Goal: Task Accomplishment & Management: Complete application form

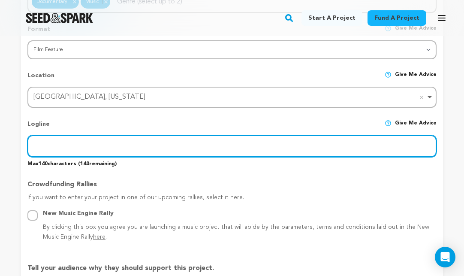
scroll to position [370, 0]
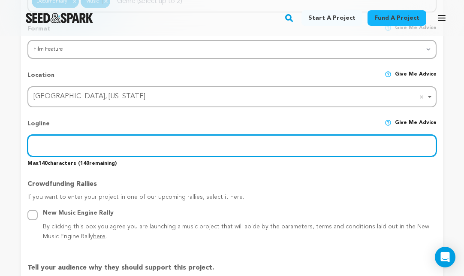
click at [220, 145] on input "text" at bounding box center [231, 146] width 409 height 22
paste input ""Echoes of Legends" is a heartfelt exploration into the lives of tribute artist…"
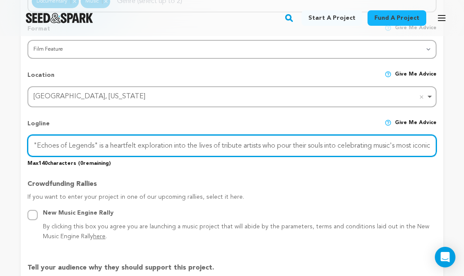
click at [212, 147] on input ""Echoes of Legends" is a heartfelt exploration into the lives of tribute artist…" at bounding box center [231, 146] width 409 height 22
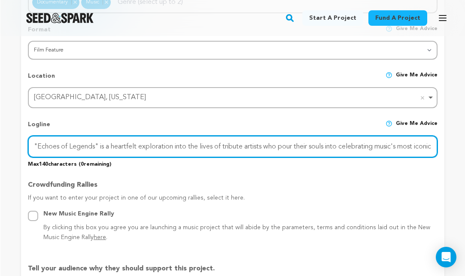
scroll to position [369, 0]
drag, startPoint x: 160, startPoint y: 145, endPoint x: 138, endPoint y: 146, distance: 21.5
click at [138, 146] on input ""Echoes of Legends" is a heartfelt exploration into the lives of tribute artist…" at bounding box center [231, 147] width 409 height 22
click at [100, 145] on input ""Echoes of Legends" is a heartfelt exploration into the lives of tribute artist…" at bounding box center [231, 147] width 409 height 22
click at [212, 147] on input ""Echoes of Legends" is a heartfelt exploration into the lives of tribute artist…" at bounding box center [231, 147] width 409 height 22
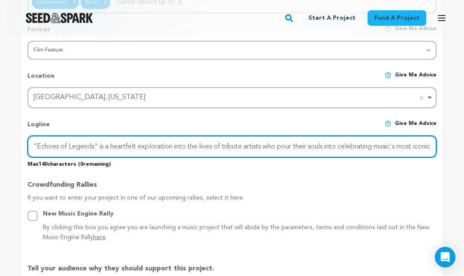
click at [426, 141] on input ""Echoes of Legends" is a heartfelt exploration into the lives of tribute artist…" at bounding box center [231, 147] width 409 height 22
click at [211, 145] on input ""Echoes of Legends" is a heartfelt exploration into the lives of tribute artist…" at bounding box center [232, 147] width 410 height 22
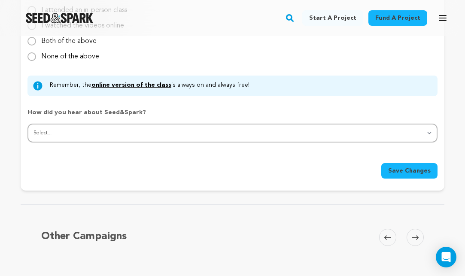
scroll to position [825, 0]
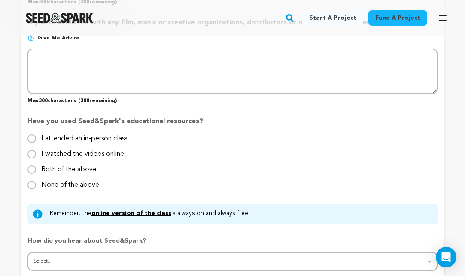
type input ""Echoes of Legends" is a heartfelt exploration into the lives of tribute artist…"
click at [33, 135] on input "I attended an in-person class" at bounding box center [31, 138] width 9 height 9
radio input "true"
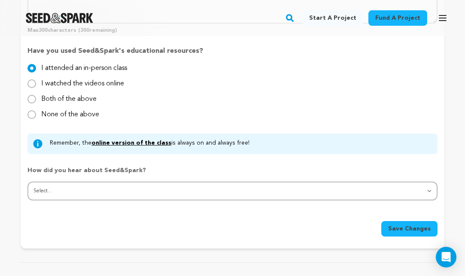
scroll to position [896, 0]
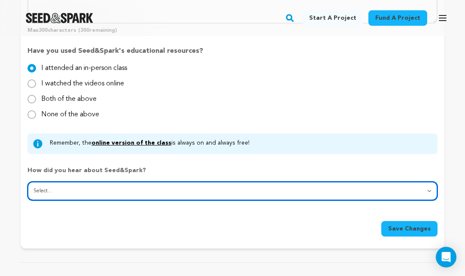
select select "0"
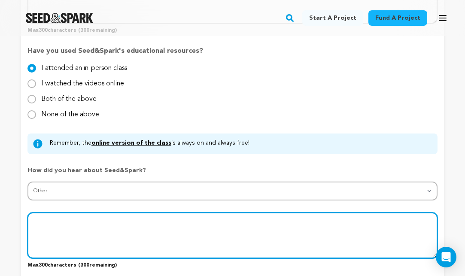
click at [82, 223] on textarea at bounding box center [232, 234] width 410 height 45
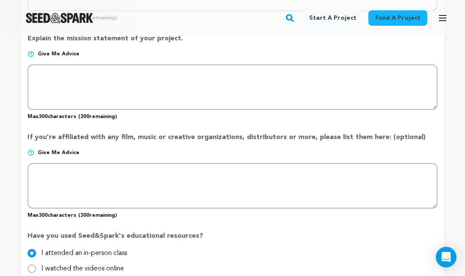
scroll to position [712, 0]
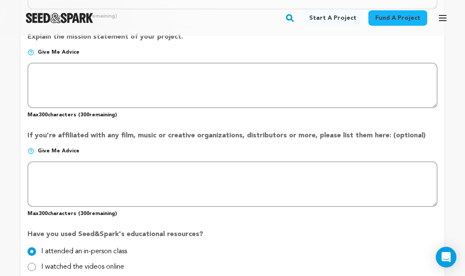
type textarea "I have known of Seed & Spark from over the years and seen Emily talk at a few d…"
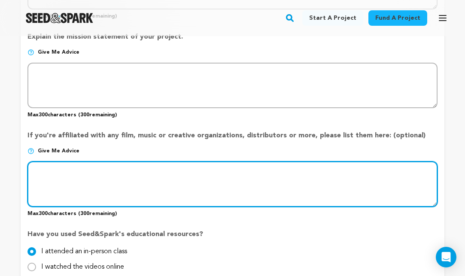
click at [78, 169] on textarea at bounding box center [232, 183] width 410 height 45
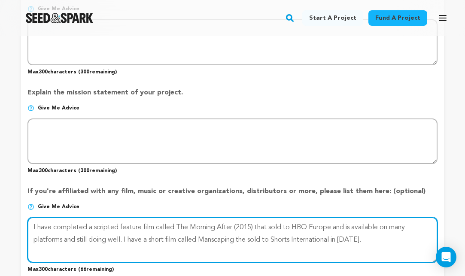
scroll to position [652, 0]
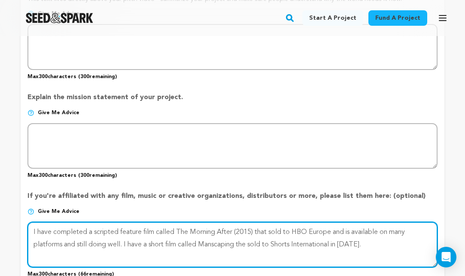
type textarea "I have completed a scripted feature film called The Morning After (2015) that s…"
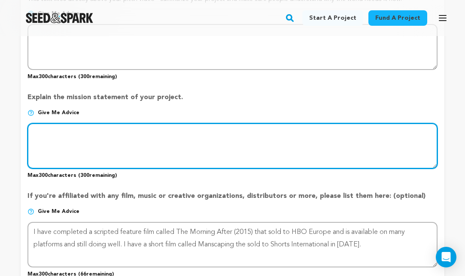
click at [120, 127] on textarea at bounding box center [232, 145] width 410 height 45
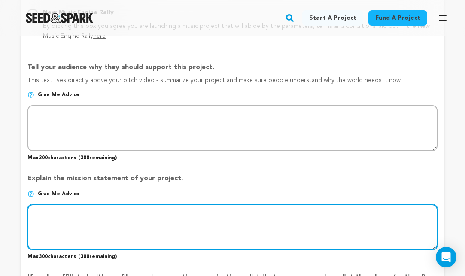
scroll to position [568, 0]
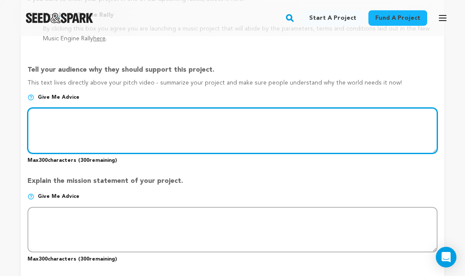
click at [93, 112] on textarea at bounding box center [232, 130] width 410 height 45
click at [168, 116] on textarea at bounding box center [232, 130] width 410 height 45
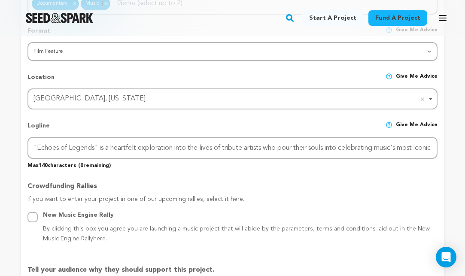
scroll to position [356, 0]
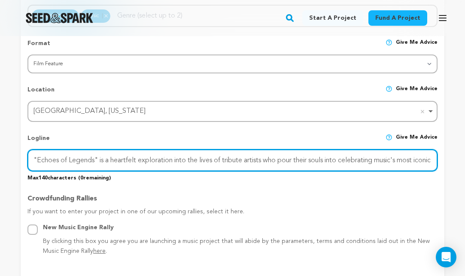
click at [105, 158] on input ""Echoes of Legends" is a heartfelt exploration into the lives of tribute artist…" at bounding box center [232, 160] width 410 height 22
drag, startPoint x: 36, startPoint y: 156, endPoint x: 453, endPoint y: 167, distance: 417.7
type input """
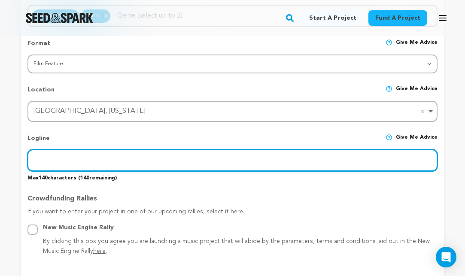
paste input ""Echoes of Legends" dives into the captivating world of legendary musical tribu…"
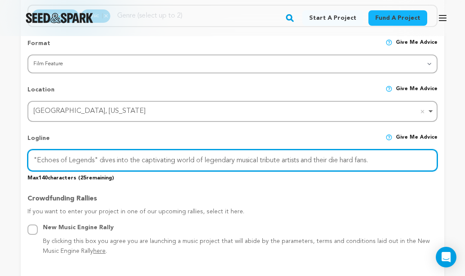
drag, startPoint x: 116, startPoint y: 160, endPoint x: 102, endPoint y: 159, distance: 14.2
click at [102, 159] on input ""Echoes of Legends" dives into the captivating world of legendary musical tribu…" at bounding box center [232, 160] width 410 height 22
click at [142, 160] on input ""Echoes of Legends" explores into the captivating world of legendary musical tr…" at bounding box center [232, 160] width 410 height 22
drag, startPoint x: 375, startPoint y: 160, endPoint x: 334, endPoint y: 160, distance: 41.2
click at [334, 160] on input ""Echoes of Legends" explores the captivating world of legendary musical tribute…" at bounding box center [232, 160] width 410 height 22
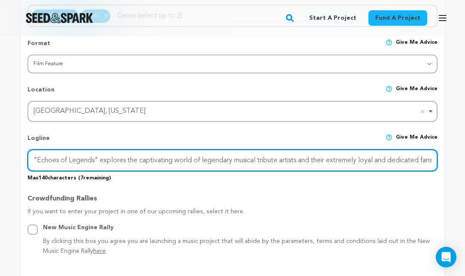
click at [304, 161] on input ""Echoes of Legends" explores the captivating world of legendary musical tribute…" at bounding box center [232, 160] width 410 height 22
drag, startPoint x: 379, startPoint y: 158, endPoint x: 351, endPoint y: 158, distance: 28.8
click at [351, 158] on input ""Echoes of Legends" explores the captivating world of legendary musical tribute…" at bounding box center [232, 160] width 410 height 22
click at [400, 160] on input ""Echoes of Legends" explores the captivating world of legendary musical tribute…" at bounding box center [232, 160] width 410 height 22
click at [302, 158] on input ""Echoes of Legends" explores the captivating world of legendary musical tribute…" at bounding box center [232, 160] width 410 height 22
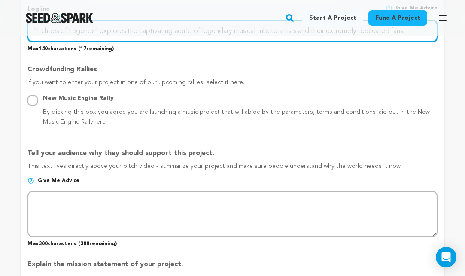
scroll to position [484, 0]
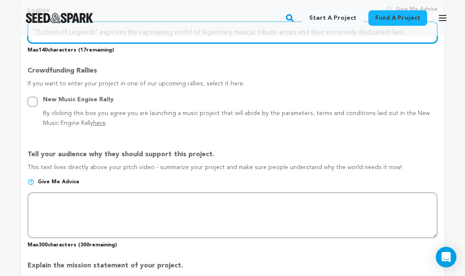
type input ""Echoes of Legends" explores the captivating world of legendary musical tribute…"
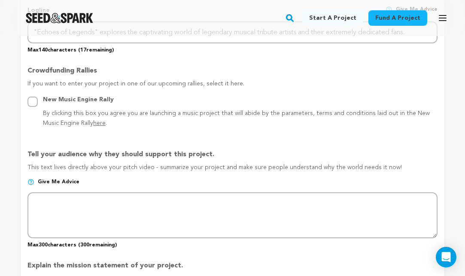
click at [93, 120] on span "here" at bounding box center [99, 123] width 12 height 6
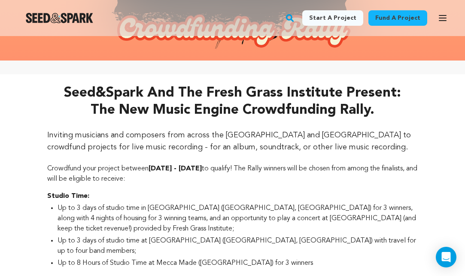
scroll to position [187, 0]
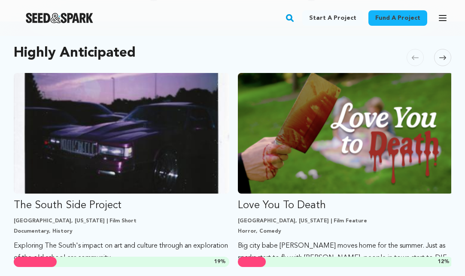
scroll to position [0, 2862]
click at [344, 16] on link "Start a project" at bounding box center [332, 17] width 61 height 15
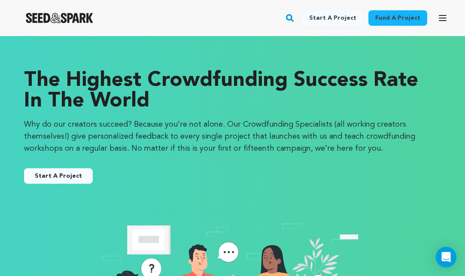
click at [69, 178] on link "Start A Project" at bounding box center [58, 175] width 69 height 15
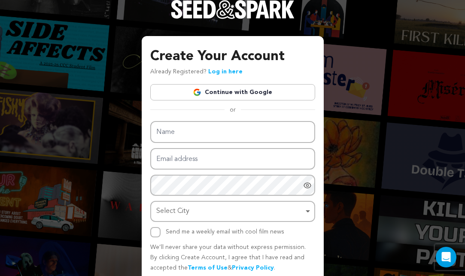
click at [214, 90] on link "Continue with Google" at bounding box center [232, 92] width 165 height 16
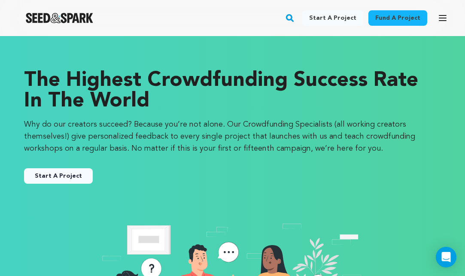
click at [59, 173] on button "Start A Project" at bounding box center [58, 175] width 69 height 15
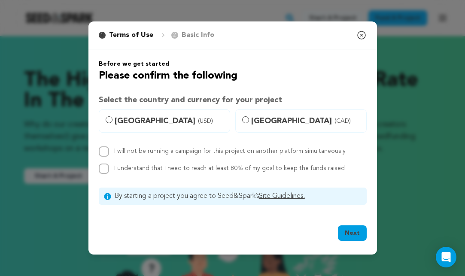
click at [108, 119] on input "[GEOGRAPHIC_DATA] (USD)" at bounding box center [109, 119] width 7 height 7
radio input "true"
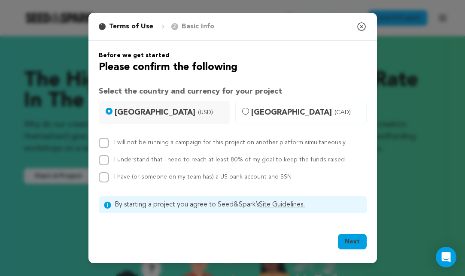
click at [103, 142] on input "I will not be running a campaign for this project on another platform simultane…" at bounding box center [104, 143] width 10 height 10
checkbox input "true"
click at [103, 156] on input "I understand that I need to reach at least 80% of my goal to keep the funds rai…" at bounding box center [104, 160] width 10 height 10
checkbox input "true"
click at [104, 176] on input "I have (or someone on my team has) a US bank account and SSN" at bounding box center [104, 177] width 10 height 10
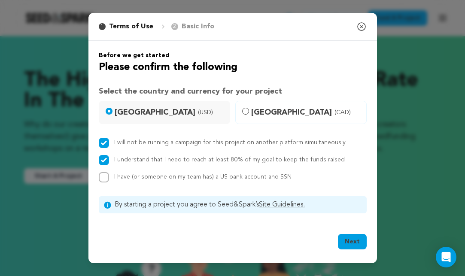
checkbox input "true"
click at [352, 242] on button "Next" at bounding box center [352, 241] width 29 height 15
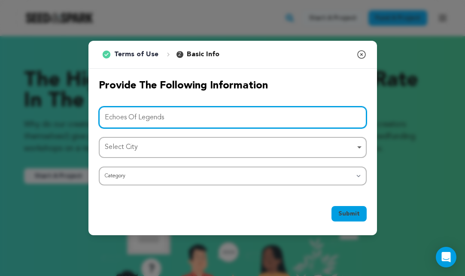
type input "Echoes Of Legends"
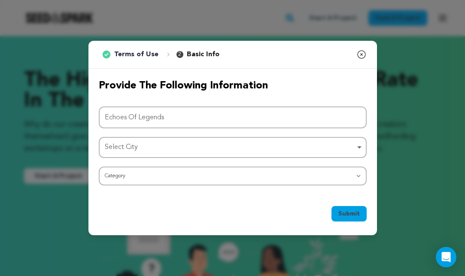
click at [215, 142] on div "Select City Remove item" at bounding box center [230, 147] width 251 height 12
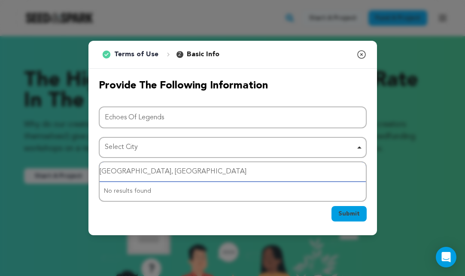
type input "[GEOGRAPHIC_DATA], [US_STATE]"
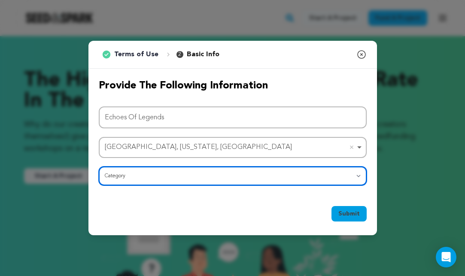
select select "382"
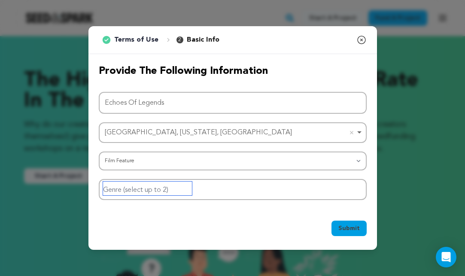
click at [167, 191] on input "Genre (select up to 2)" at bounding box center [147, 189] width 89 height 14
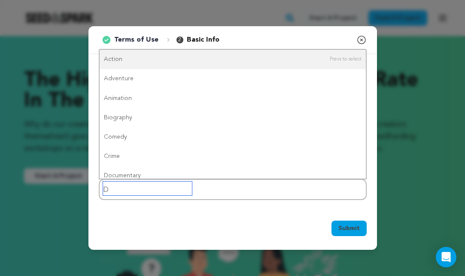
type input "Do"
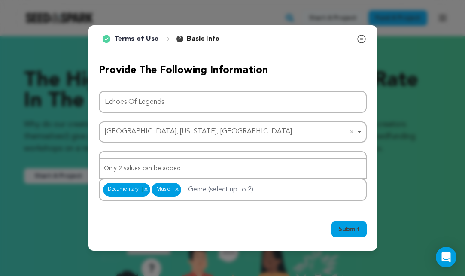
click at [343, 227] on span "Submit" at bounding box center [348, 229] width 21 height 9
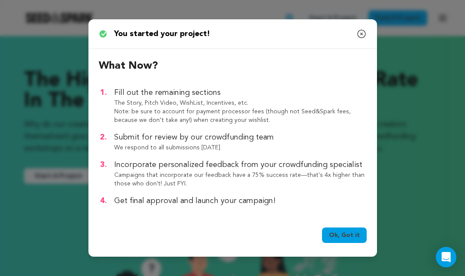
click at [350, 241] on link "Ok, Got it" at bounding box center [344, 234] width 45 height 15
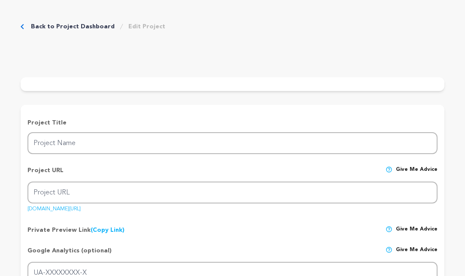
type input "Echoes Of Legends"
type input "echoes-of-legends-1"
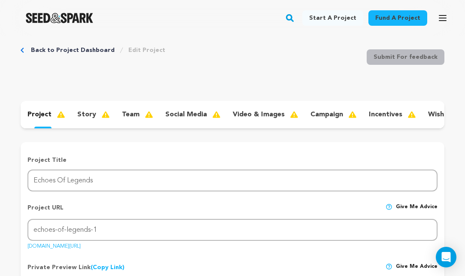
scroll to position [14, 0]
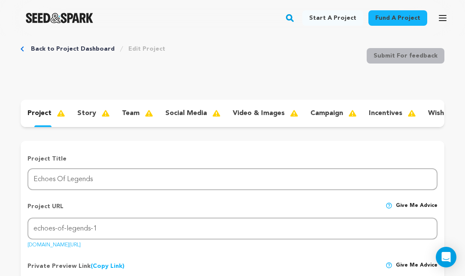
click at [58, 113] on img at bounding box center [64, 113] width 15 height 10
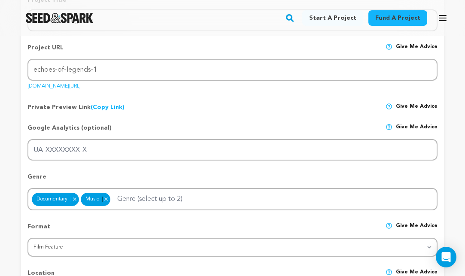
scroll to position [172, 0]
click at [442, 19] on icon "button" at bounding box center [442, 18] width 10 height 10
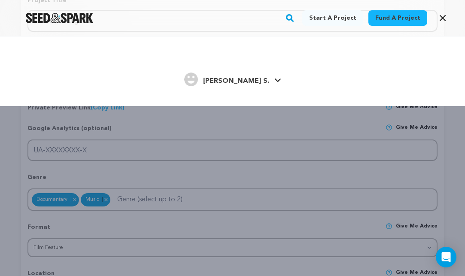
click at [274, 82] on icon at bounding box center [277, 80] width 7 height 4
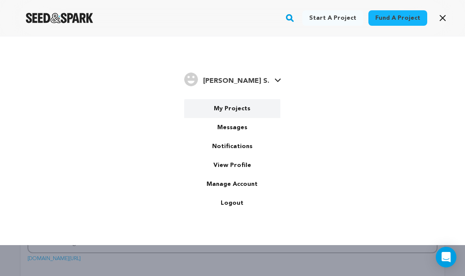
click at [241, 107] on link "My Projects" at bounding box center [232, 108] width 96 height 19
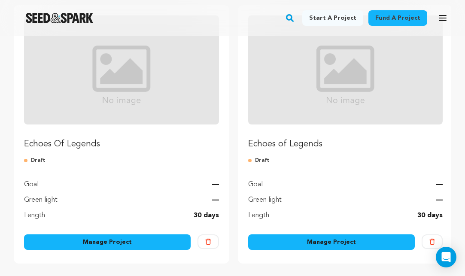
scroll to position [125, 0]
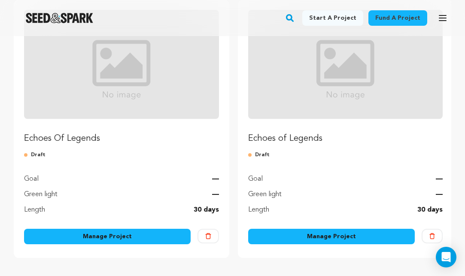
click at [312, 238] on link "Manage Project" at bounding box center [331, 236] width 167 height 15
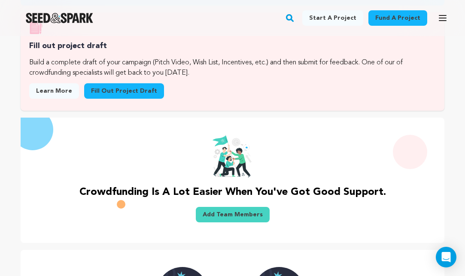
scroll to position [153, 0]
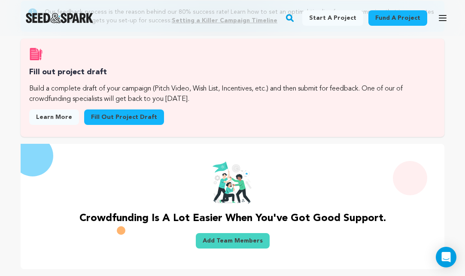
click at [118, 119] on link "Fill out project draft" at bounding box center [124, 116] width 80 height 15
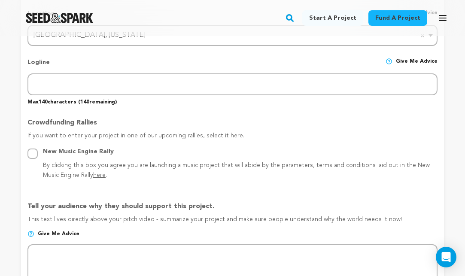
scroll to position [421, 0]
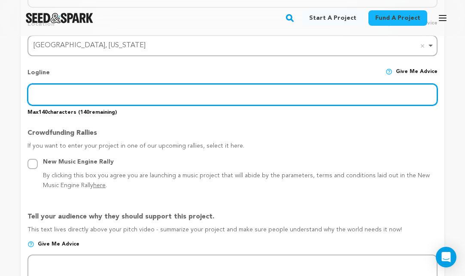
click at [134, 95] on input "text" at bounding box center [232, 95] width 410 height 22
paste input ""Echoes of Legends" dives into the captivating world of legendary musical tribu…"
click at [115, 94] on input ""Echoes of Legends" dives into the captivating world of legendary musical tribu…" at bounding box center [232, 95] width 410 height 22
click at [143, 95] on input ""Echoes of Legends" explores into the captivating world of legendary musical tr…" at bounding box center [232, 95] width 410 height 22
click at [306, 95] on input ""Echoes of Legends" explores the captivating world of legendary musical tribute…" at bounding box center [232, 95] width 410 height 22
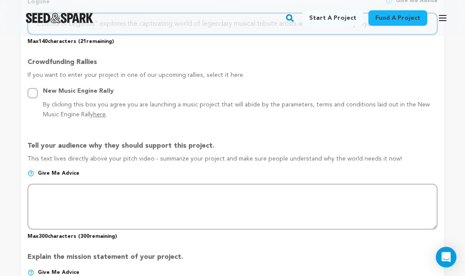
scroll to position [495, 0]
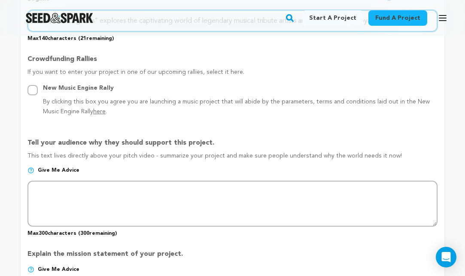
type input ""Echoes of Legends" explores the captivating world of legendary musical tribute…"
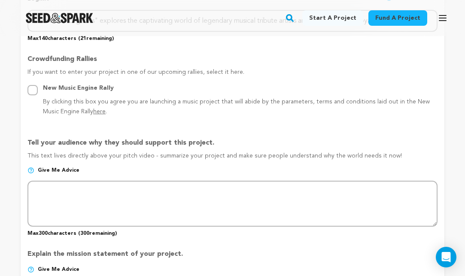
click at [35, 92] on input "New Music Engine Rally By clicking this box you agree you are launching a music…" at bounding box center [32, 90] width 10 height 10
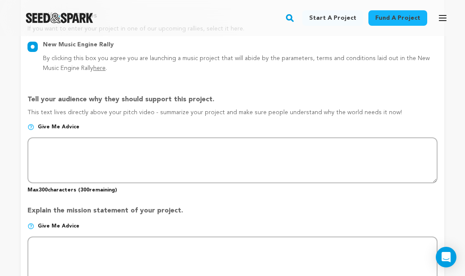
scroll to position [544, 0]
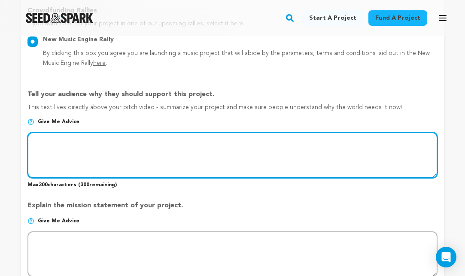
click at [85, 139] on textarea at bounding box center [232, 154] width 410 height 45
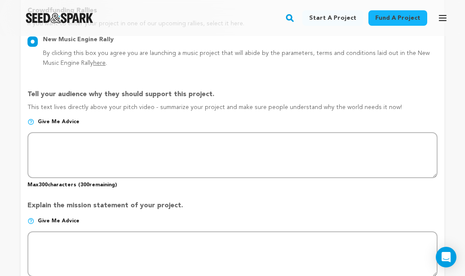
click at [148, 67] on div "Project Title Project Name Echoes of Legends Project URL Give me advice Project…" at bounding box center [232, 107] width 410 height 964
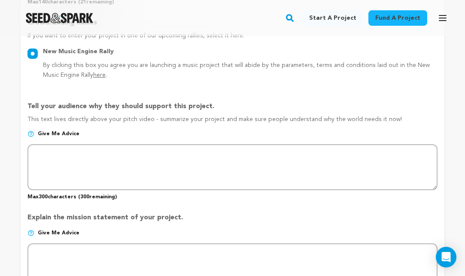
scroll to position [530, 0]
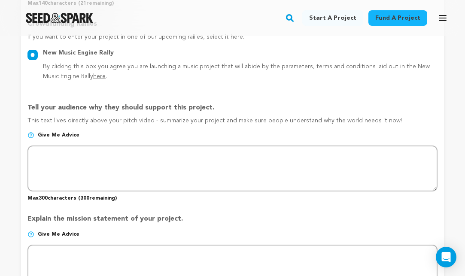
click at [36, 54] on input "New Music Engine Rally By clicking this box you agree you are launching a music…" at bounding box center [32, 55] width 10 height 10
radio input "false"
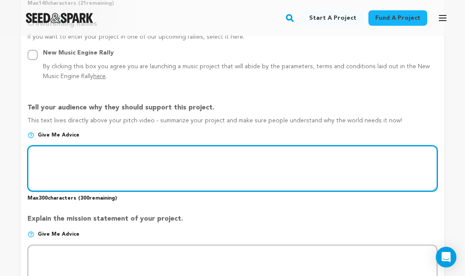
click at [112, 154] on textarea at bounding box center [232, 167] width 410 height 45
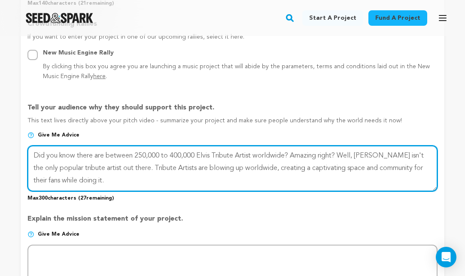
click at [258, 168] on textarea at bounding box center [232, 167] width 410 height 45
click at [151, 173] on textarea at bounding box center [232, 167] width 410 height 45
drag, startPoint x: 130, startPoint y: 164, endPoint x: 338, endPoint y: 154, distance: 208.4
click at [338, 154] on textarea at bounding box center [232, 167] width 410 height 45
click at [336, 165] on textarea at bounding box center [232, 167] width 410 height 45
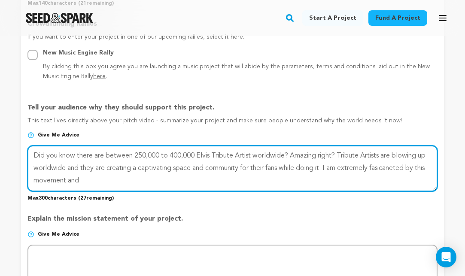
click at [400, 164] on textarea at bounding box center [232, 167] width 410 height 45
click at [395, 165] on textarea at bounding box center [232, 167] width 410 height 45
click at [94, 173] on textarea at bounding box center [232, 167] width 410 height 45
drag, startPoint x: 176, startPoint y: 166, endPoint x: 207, endPoint y: 164, distance: 31.4
click at [207, 164] on textarea at bounding box center [232, 167] width 410 height 45
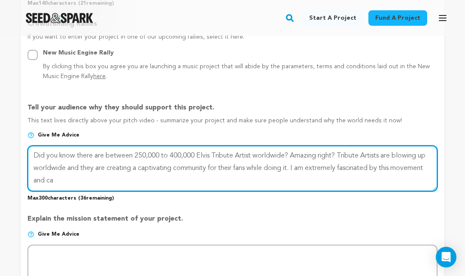
click at [67, 176] on textarea at bounding box center [232, 167] width 410 height 45
click at [167, 154] on textarea at bounding box center [232, 167] width 410 height 45
click at [177, 178] on textarea at bounding box center [232, 167] width 410 height 45
drag, startPoint x: 134, startPoint y: 153, endPoint x: 109, endPoint y: 153, distance: 24.5
click at [109, 153] on textarea at bounding box center [232, 167] width 410 height 45
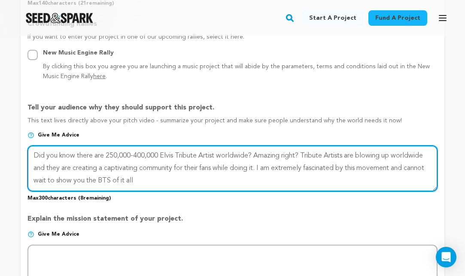
click at [160, 176] on textarea at bounding box center [232, 167] width 410 height 45
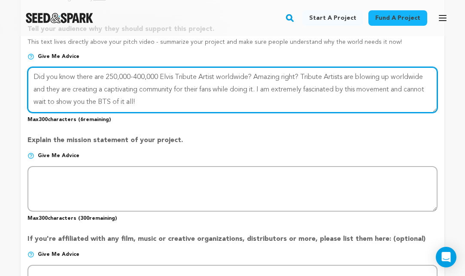
scroll to position [612, 0]
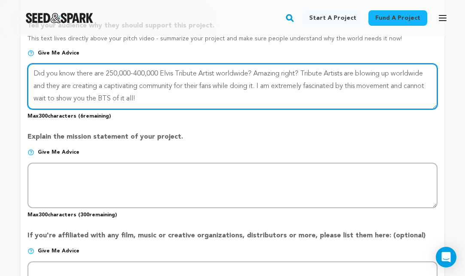
type textarea "Did you know there are 250,000-400,000 Elvis Tribute Artist worldwide? Amazing …"
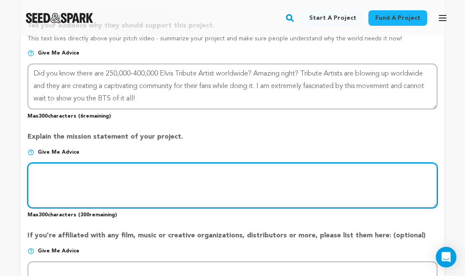
click at [95, 167] on textarea at bounding box center [232, 185] width 410 height 45
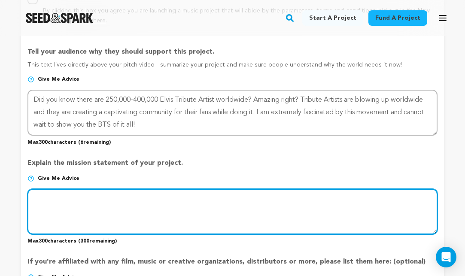
scroll to position [585, 0]
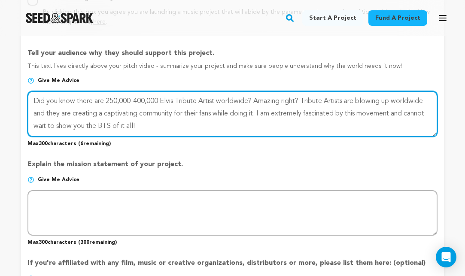
drag, startPoint x: 164, startPoint y: 121, endPoint x: 27, endPoint y: 95, distance: 139.3
click at [27, 95] on textarea at bounding box center [232, 113] width 410 height 45
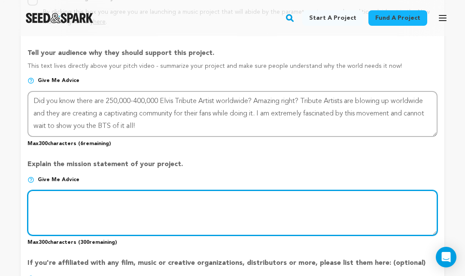
click at [60, 203] on textarea at bounding box center [232, 212] width 410 height 45
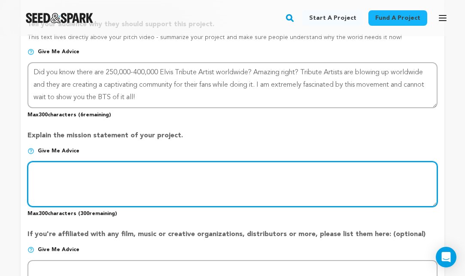
scroll to position [616, 0]
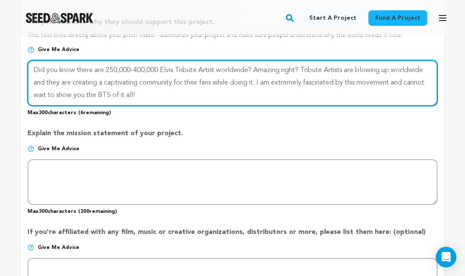
drag, startPoint x: 166, startPoint y: 92, endPoint x: 26, endPoint y: 60, distance: 144.1
click at [26, 60] on form "Project Title Project Name Echoes of Legends Project URL Give me advice Project…" at bounding box center [233, 34] width 424 height 964
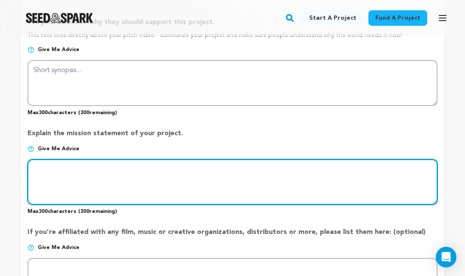
click at [70, 168] on textarea at bounding box center [232, 181] width 410 height 45
paste textarea "Did you know there are 250,000-400,000 Elvis Tribute Artist worldwide? Amazing …"
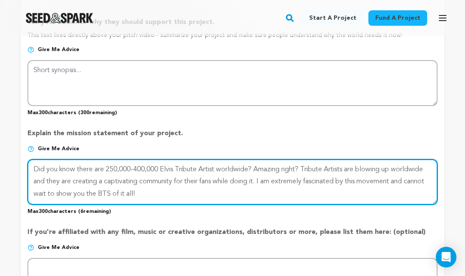
type textarea "Did you know there are 250,000-400,000 Elvis Tribute Artist worldwide? Amazing …"
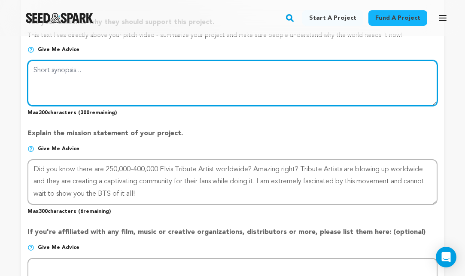
click at [53, 70] on textarea at bounding box center [232, 82] width 410 height 45
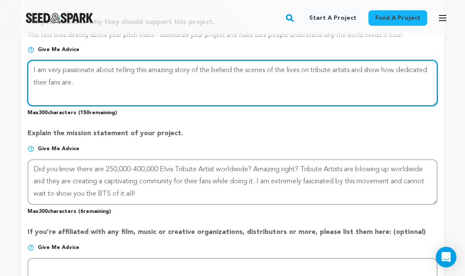
click at [178, 69] on textarea at bounding box center [232, 82] width 410 height 45
drag, startPoint x: 243, startPoint y: 67, endPoint x: 334, endPoint y: 65, distance: 90.6
click at [334, 65] on textarea at bounding box center [232, 82] width 410 height 45
click at [351, 68] on textarea at bounding box center [232, 82] width 410 height 45
drag, startPoint x: 175, startPoint y: 80, endPoint x: 67, endPoint y: 79, distance: 108.6
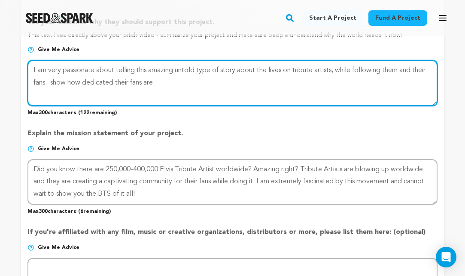
click at [67, 79] on textarea at bounding box center [232, 82] width 410 height 45
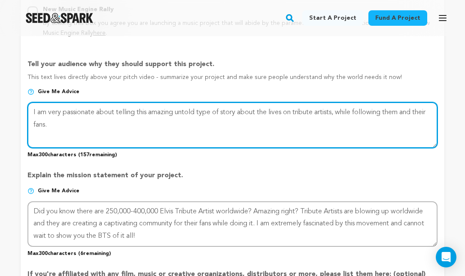
scroll to position [574, 0]
type textarea "I am very passionate about telling this amazing untold type of story about the …"
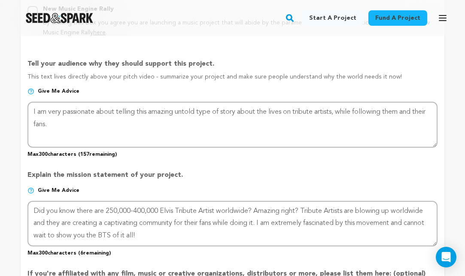
click at [30, 88] on img at bounding box center [30, 91] width 7 height 7
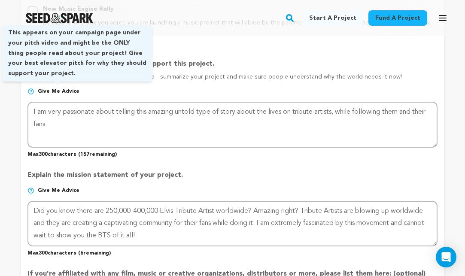
click at [48, 90] on span "Give me advice" at bounding box center [59, 91] width 42 height 7
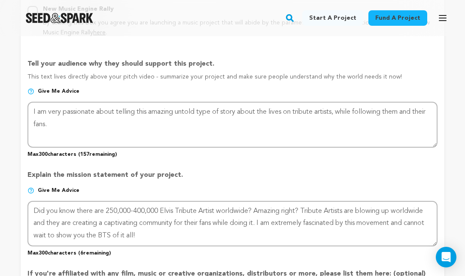
click at [45, 89] on span "Give me advice" at bounding box center [59, 91] width 42 height 7
click at [28, 88] on img at bounding box center [30, 91] width 7 height 7
click at [32, 90] on img at bounding box center [30, 91] width 7 height 7
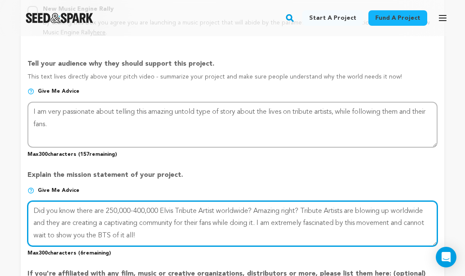
click at [158, 242] on textarea at bounding box center [232, 223] width 410 height 45
drag, startPoint x: 164, startPoint y: 234, endPoint x: 26, endPoint y: 206, distance: 141.4
click at [26, 206] on form "Project Title Project Name Echoes of Legends Project URL Give me advice Project…" at bounding box center [233, 76] width 424 height 964
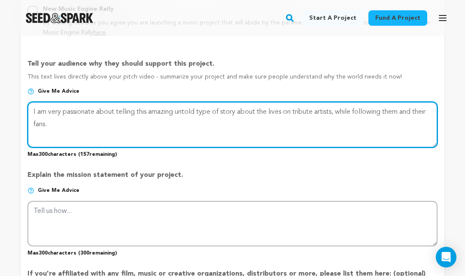
drag, startPoint x: 74, startPoint y: 118, endPoint x: 26, endPoint y: 108, distance: 49.5
click at [26, 108] on form "Project Title Project Name Echoes of Legends Project URL Give me advice Project…" at bounding box center [233, 76] width 424 height 964
paste textarea "Did you know there are 250,000-400,000 Elvis Tribute Artist worldwide? Amazing …"
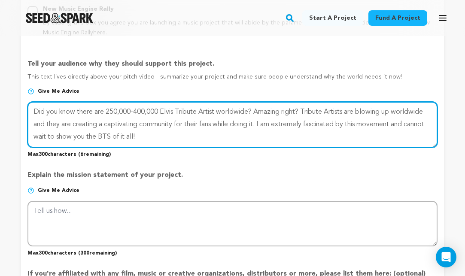
drag, startPoint x: 160, startPoint y: 132, endPoint x: 34, endPoint y: 134, distance: 125.3
click at [34, 134] on textarea at bounding box center [232, 124] width 410 height 45
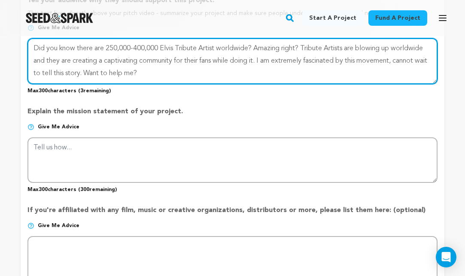
scroll to position [644, 0]
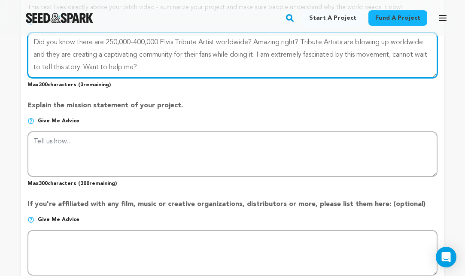
drag, startPoint x: 154, startPoint y: 64, endPoint x: 131, endPoint y: 64, distance: 23.6
click at [131, 64] on textarea at bounding box center [232, 54] width 410 height 45
type textarea "Did you know there are 250,000-400,000 Elvis Tribute Artist worldwide? Amazing …"
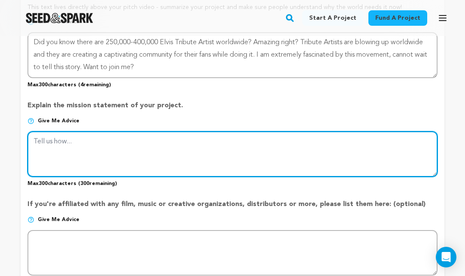
click at [91, 141] on textarea at bounding box center [232, 153] width 410 height 45
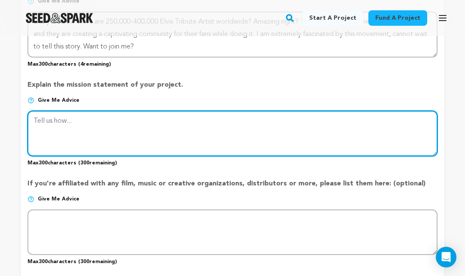
scroll to position [666, 0]
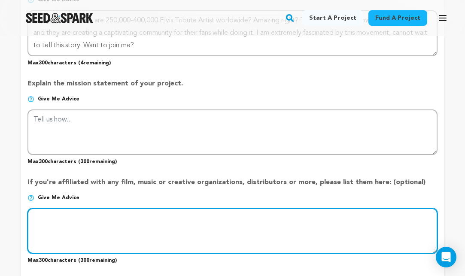
click at [91, 215] on textarea at bounding box center [232, 230] width 410 height 45
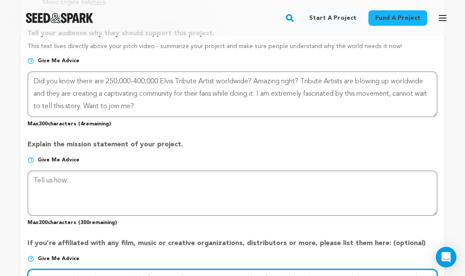
scroll to position [608, 0]
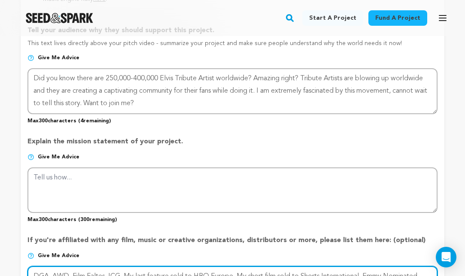
type textarea "DGA, AWD, Film Faltes, ICG, My last feature sold to HBO Europe, My short film s…"
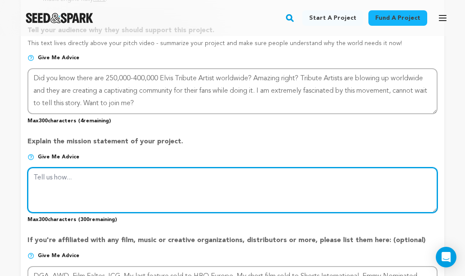
click at [78, 185] on textarea at bounding box center [232, 189] width 410 height 45
click at [86, 175] on textarea at bounding box center [232, 189] width 410 height 45
paste textarea ""Echoes of Legends" dives into the captivating world of legendary musical tribu…"
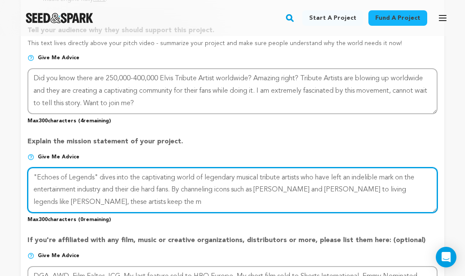
drag, startPoint x: 177, startPoint y: 188, endPoint x: 33, endPoint y: 175, distance: 144.8
click at [33, 175] on textarea at bounding box center [232, 189] width 410 height 45
click at [155, 199] on textarea at bounding box center [232, 189] width 410 height 45
drag, startPoint x: 164, startPoint y: 199, endPoint x: 20, endPoint y: 172, distance: 146.6
click at [20, 172] on div "Back to Project Dashboard Edit Project Submit For feedback Submit For feedback …" at bounding box center [232, 136] width 465 height 1417
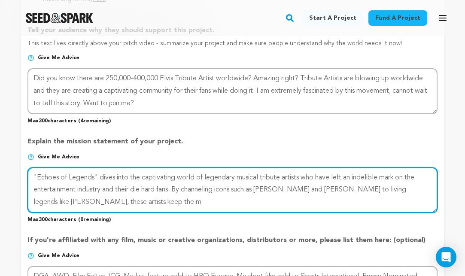
paste textarea
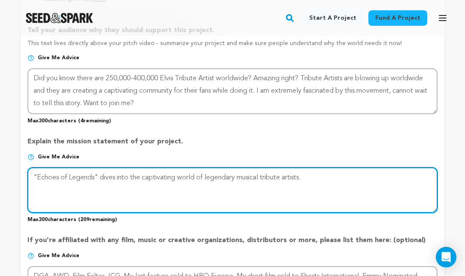
paste textarea "As generational dynamics evolve, the documentary explores how and if the art of…"
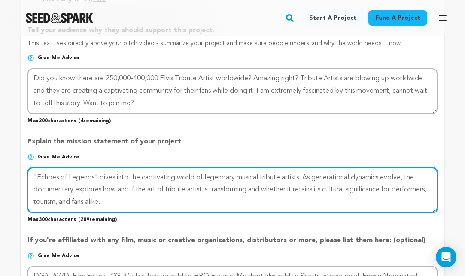
scroll to position [5, 0]
click at [191, 195] on textarea at bounding box center [232, 189] width 410 height 45
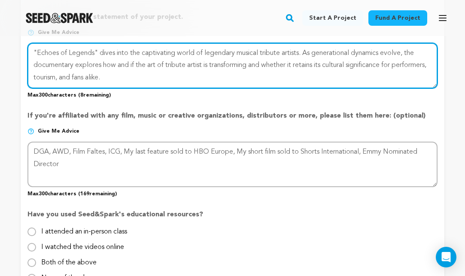
scroll to position [740, 0]
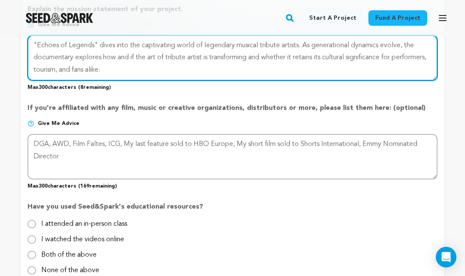
type textarea ""Echoes of Legends" dives into the captivating world of legendary musical tribu…"
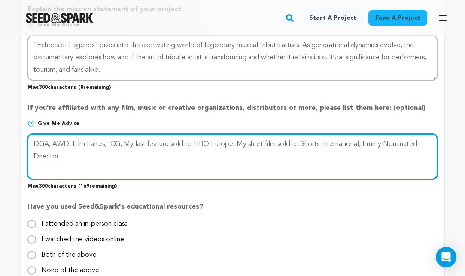
click at [98, 142] on textarea at bounding box center [232, 156] width 410 height 45
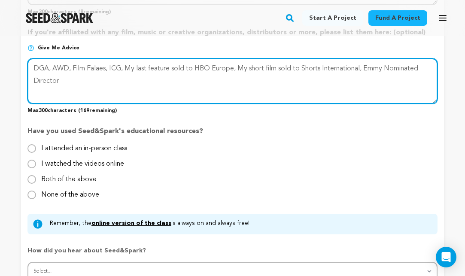
scroll to position [816, 0]
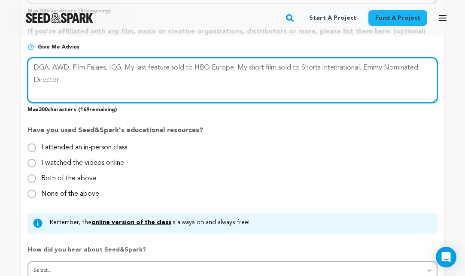
type textarea "DGA, AWD, Film Falaes, ICG, My last feature sold to HBO Europe, My short film s…"
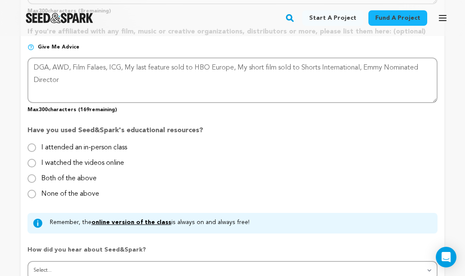
click at [34, 146] on input "I attended an in-person class" at bounding box center [31, 147] width 9 height 9
radio input "true"
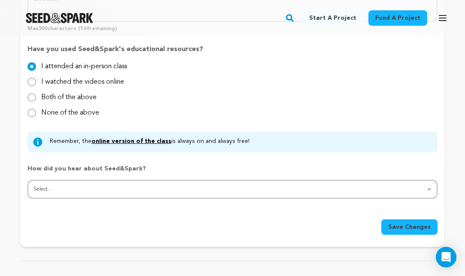
scroll to position [898, 0]
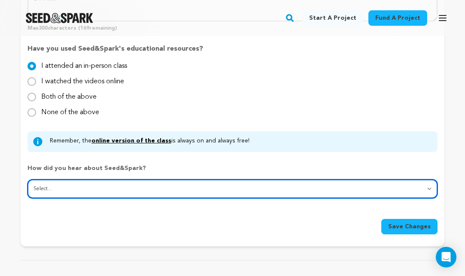
select select "3"
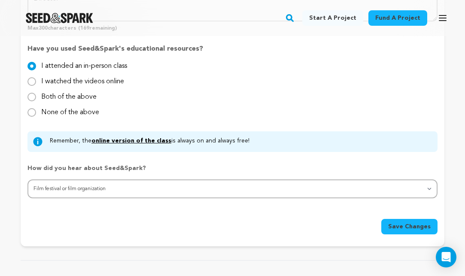
click at [404, 224] on span "Save Changes" at bounding box center [409, 226] width 42 height 9
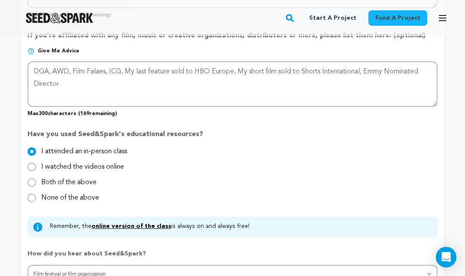
scroll to position [798, 0]
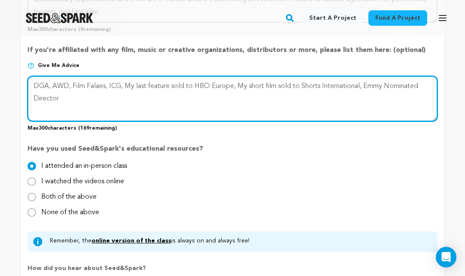
click at [102, 84] on textarea at bounding box center [232, 98] width 410 height 45
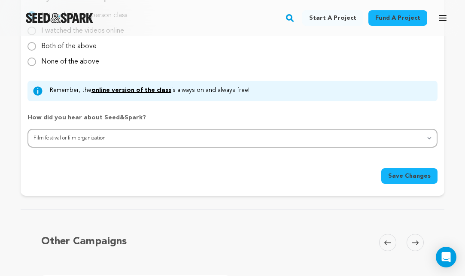
scroll to position [972, 0]
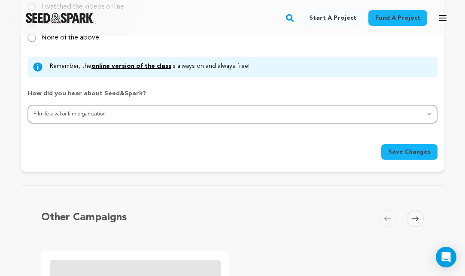
type textarea "DGA, AWD, Film Falates, ICG, My last feature sold to HBO Europe, My short film …"
click at [409, 154] on span "Save Changes" at bounding box center [409, 152] width 42 height 9
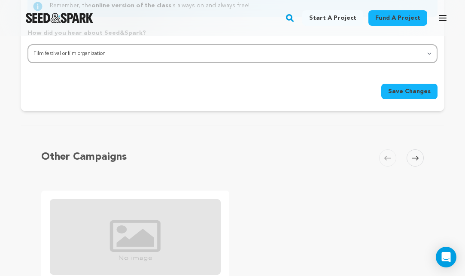
scroll to position [1018, 0]
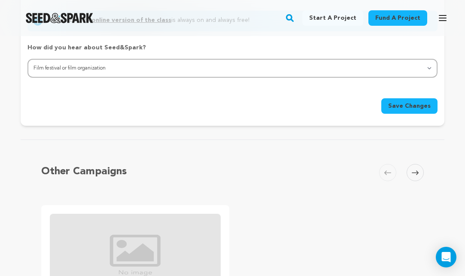
click at [418, 172] on icon at bounding box center [415, 173] width 7 height 6
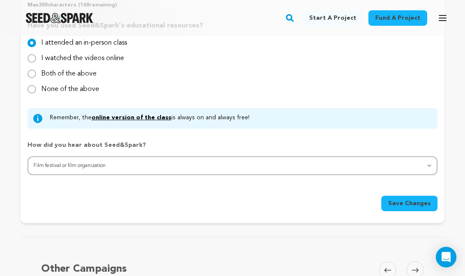
scroll to position [969, 0]
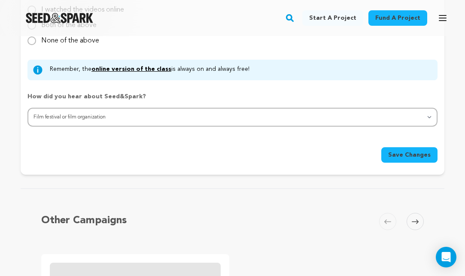
click at [415, 218] on icon at bounding box center [415, 221] width 7 height 6
click at [409, 219] on span at bounding box center [414, 221] width 17 height 17
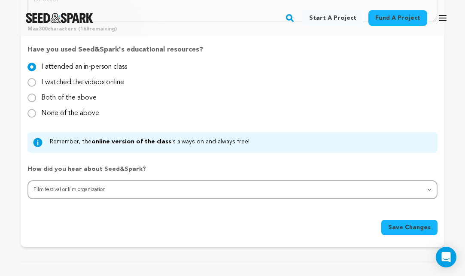
scroll to position [881, 0]
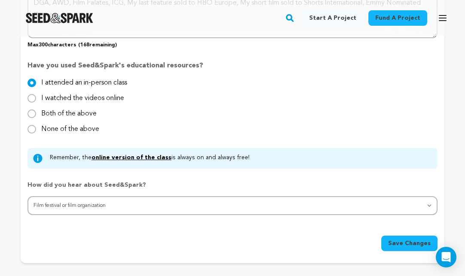
click at [137, 154] on link "online version of the class" at bounding box center [131, 157] width 80 height 6
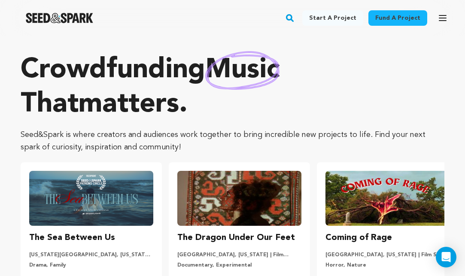
click at [83, 211] on img at bounding box center [91, 198] width 124 height 55
click at [79, 233] on h3 "The Sea Between Us" at bounding box center [72, 238] width 86 height 14
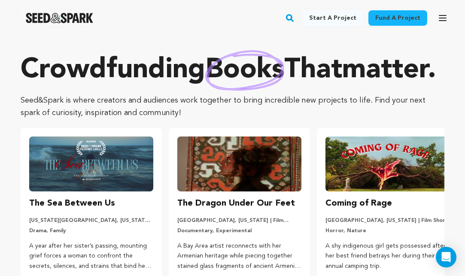
click at [85, 191] on img at bounding box center [91, 163] width 124 height 55
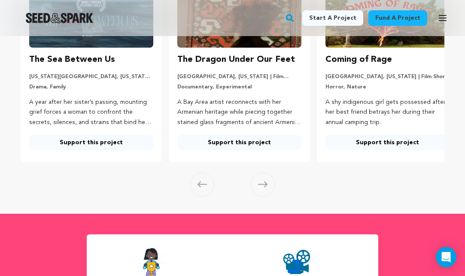
scroll to position [135, 0]
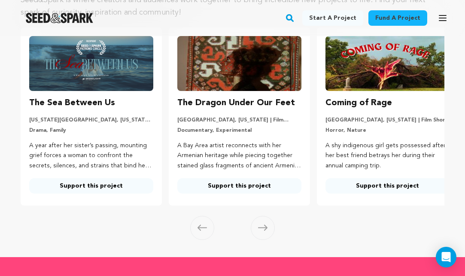
click at [76, 185] on link "Support this project" at bounding box center [91, 185] width 124 height 15
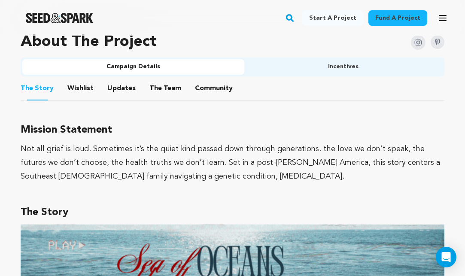
scroll to position [549, 0]
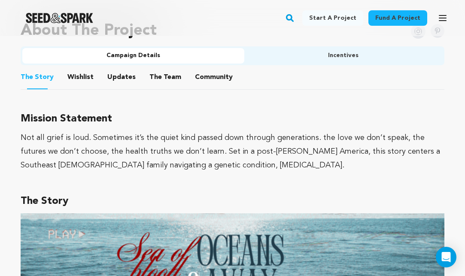
click at [446, 20] on icon "button" at bounding box center [442, 18] width 10 height 10
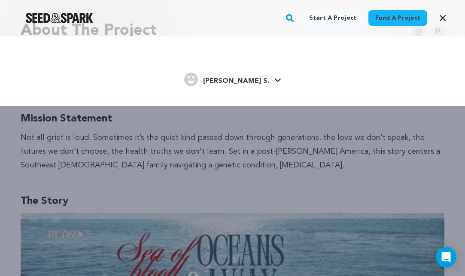
click at [258, 76] on link "Kehl S. Kehl S." at bounding box center [232, 78] width 97 height 15
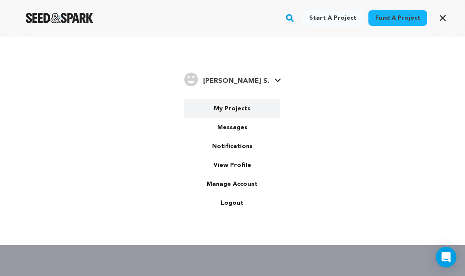
click at [236, 109] on link "My Projects" at bounding box center [232, 108] width 96 height 19
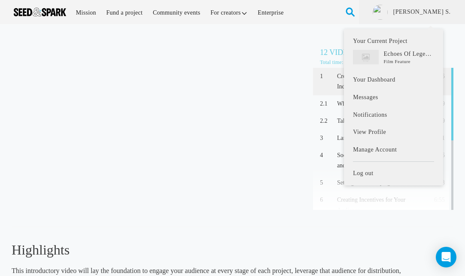
click at [448, 3] on li "Kehl S. Your Current Project Echoes Of Legends Log out" at bounding box center [412, 12] width 106 height 24
click at [440, 9] on link "[PERSON_NAME] S." at bounding box center [421, 12] width 59 height 9
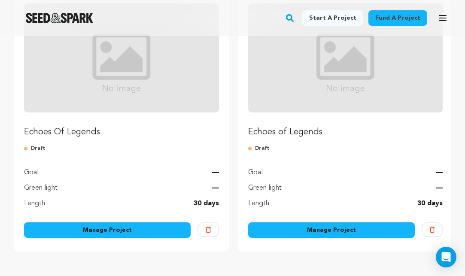
scroll to position [138, 0]
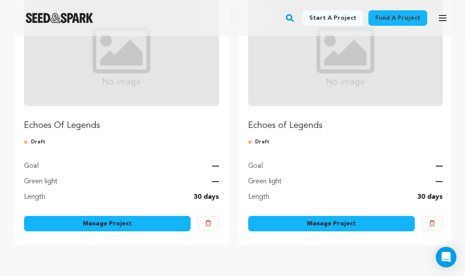
click at [327, 225] on link "Manage Project" at bounding box center [331, 223] width 167 height 15
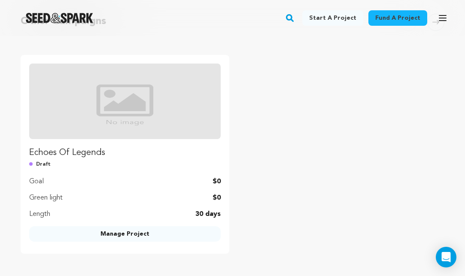
scroll to position [689, 0]
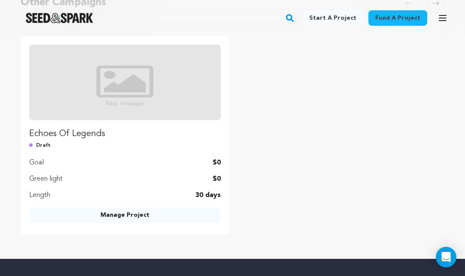
click at [145, 214] on link "Manage Project" at bounding box center [124, 214] width 191 height 15
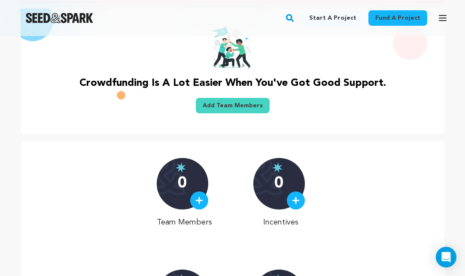
scroll to position [292, 0]
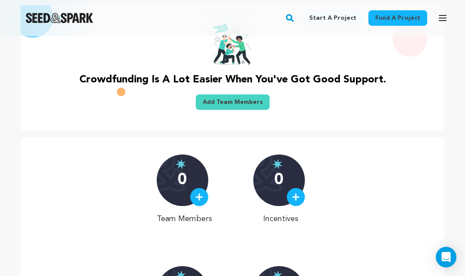
click at [201, 199] on img at bounding box center [199, 197] width 8 height 8
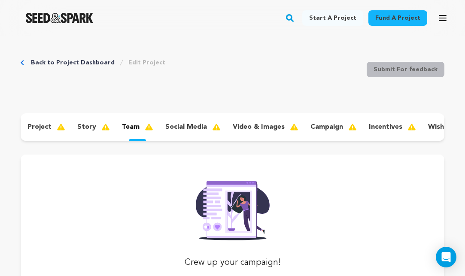
click at [87, 128] on p "story" at bounding box center [86, 127] width 19 height 10
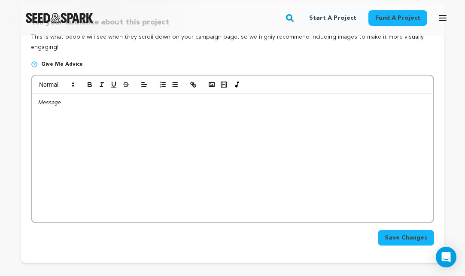
scroll to position [132, 0]
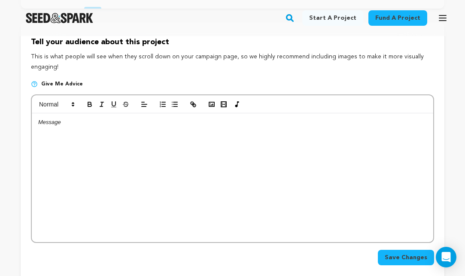
click at [178, 120] on p at bounding box center [232, 122] width 388 height 8
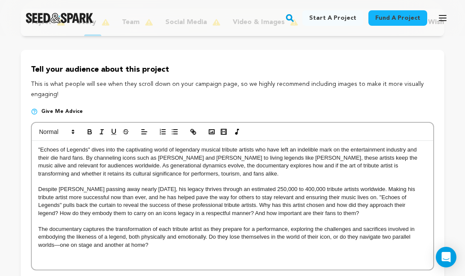
scroll to position [106, 0]
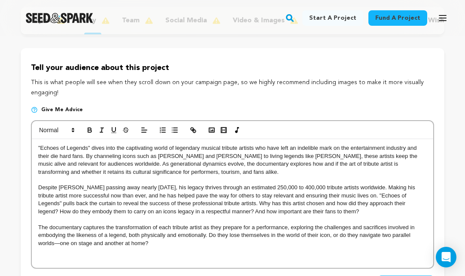
click at [222, 180] on p at bounding box center [232, 180] width 388 height 8
click at [182, 239] on p "The documentary captures the transformation of each tribute artist as they prep…" at bounding box center [232, 236] width 388 height 24
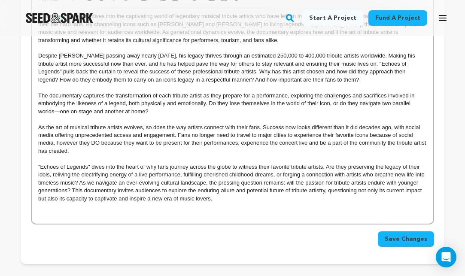
scroll to position [239, 0]
click at [394, 234] on span "Save Changes" at bounding box center [405, 238] width 42 height 9
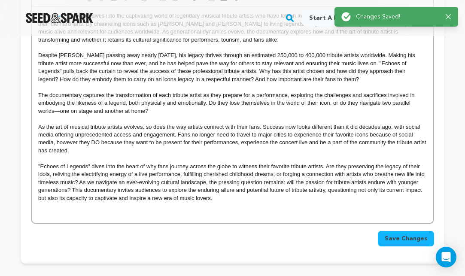
scroll to position [0, 0]
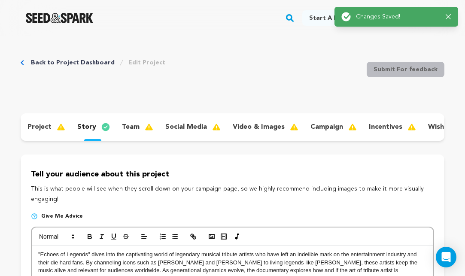
click at [51, 121] on div "project" at bounding box center [46, 127] width 50 height 14
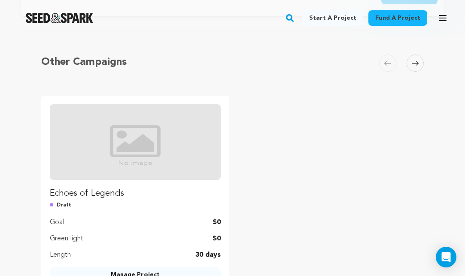
scroll to position [1206, 0]
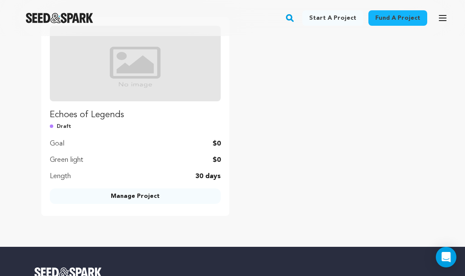
click at [133, 196] on link "Manage Project" at bounding box center [135, 195] width 171 height 15
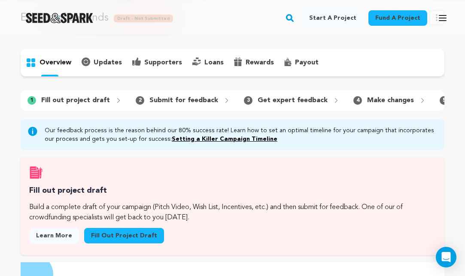
scroll to position [55, 0]
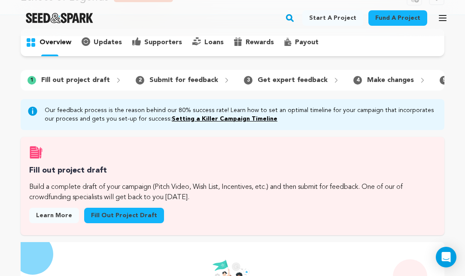
click at [84, 80] on p "Fill out project draft" at bounding box center [75, 80] width 69 height 10
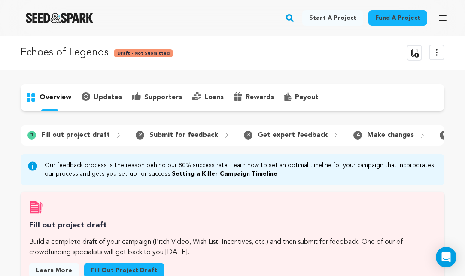
scroll to position [0, 0]
click at [111, 99] on p "updates" at bounding box center [108, 97] width 28 height 10
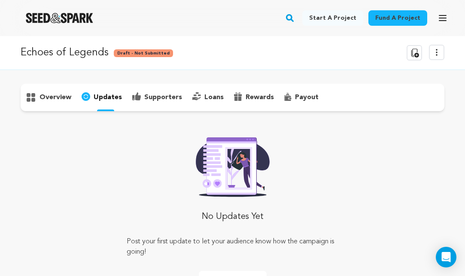
click at [135, 54] on span "Draft - Not Submitted" at bounding box center [143, 53] width 59 height 8
click at [90, 58] on p "Echoes of Legends" at bounding box center [65, 52] width 88 height 15
click at [52, 107] on div "overview" at bounding box center [233, 97] width 424 height 27
click at [52, 103] on div "overview" at bounding box center [49, 98] width 56 height 14
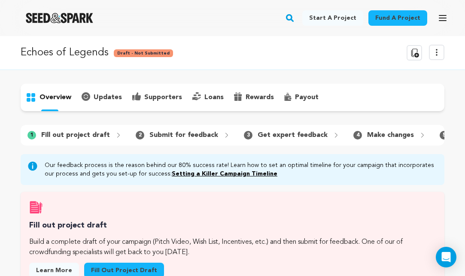
click at [445, 18] on icon "button" at bounding box center [442, 17] width 7 height 5
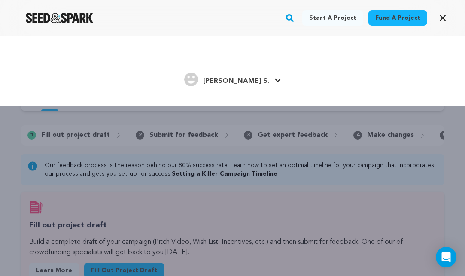
click at [245, 83] on span "[PERSON_NAME] S." at bounding box center [236, 81] width 66 height 7
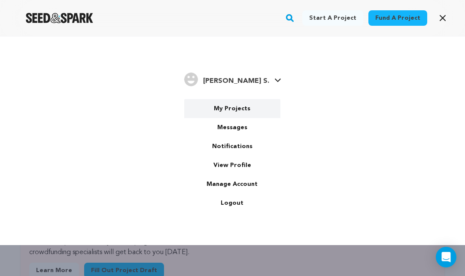
click at [235, 109] on link "My Projects" at bounding box center [232, 108] width 96 height 19
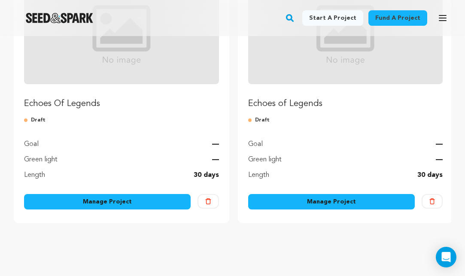
scroll to position [162, 0]
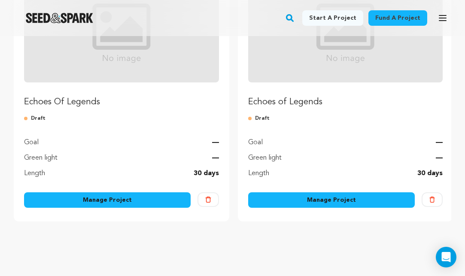
click at [286, 202] on link "Manage Project" at bounding box center [331, 199] width 167 height 15
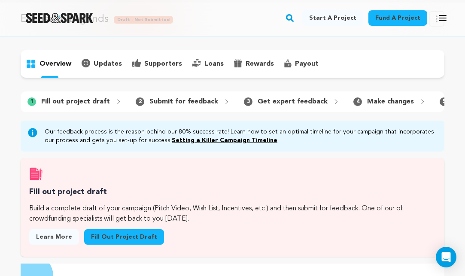
scroll to position [45, 0]
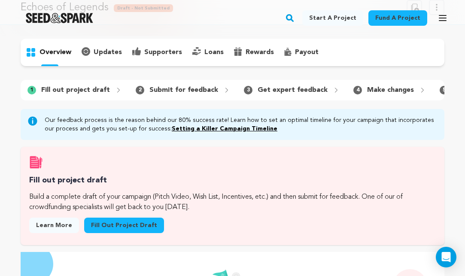
click at [112, 226] on link "Fill out project draft" at bounding box center [124, 225] width 80 height 15
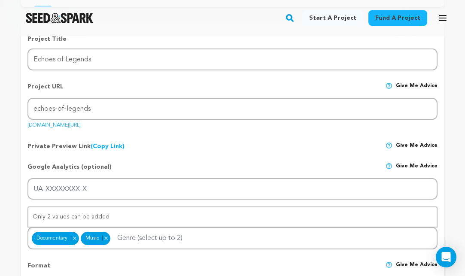
scroll to position [176, 0]
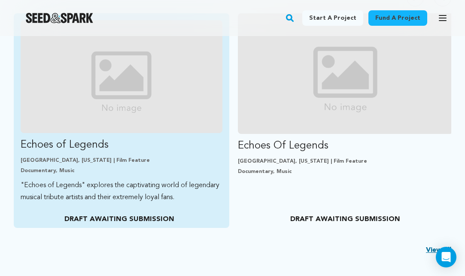
scroll to position [275, 0]
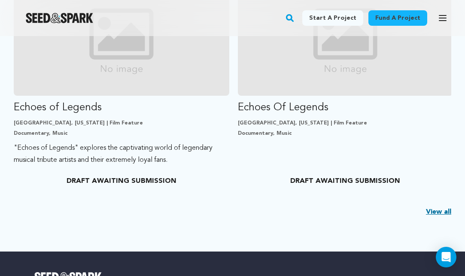
click at [442, 211] on link "View all" at bounding box center [438, 212] width 25 height 10
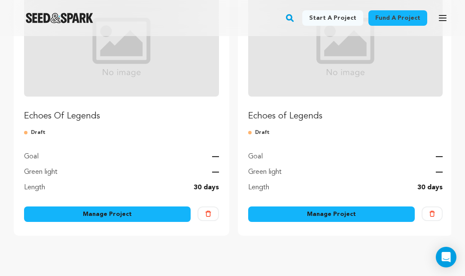
scroll to position [180, 0]
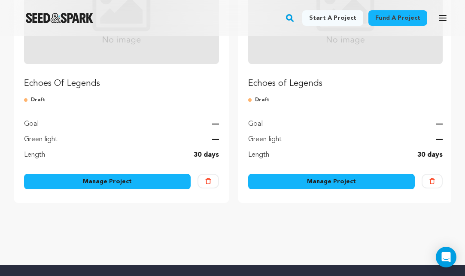
click at [212, 179] on button "Delete" at bounding box center [207, 181] width 21 height 14
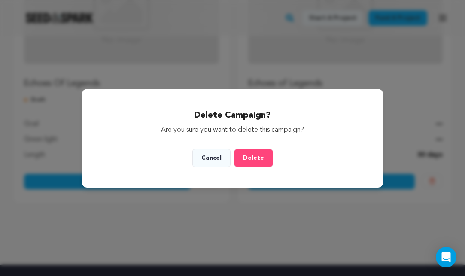
click at [260, 154] on button "Delete" at bounding box center [253, 158] width 39 height 18
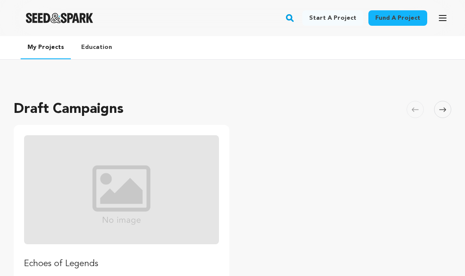
scroll to position [180, 0]
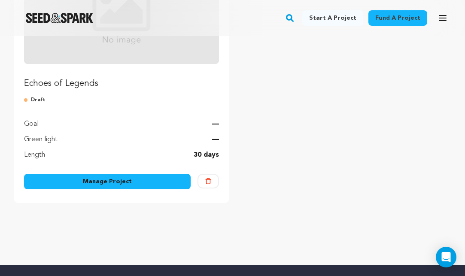
click at [110, 105] on div "Echoes of Legends Draft Goal — Green light — Length 30 days" at bounding box center [121, 57] width 195 height 205
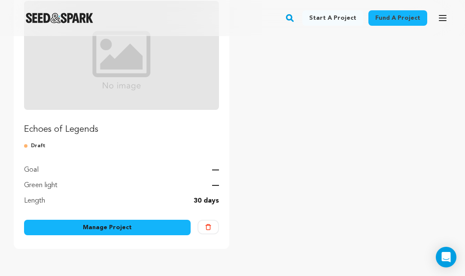
click at [118, 229] on link "Manage Project" at bounding box center [107, 227] width 167 height 15
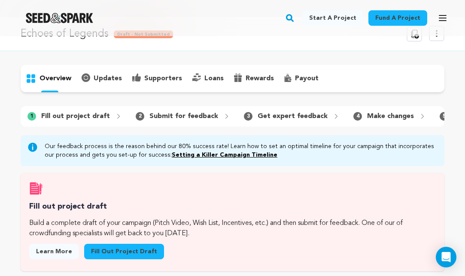
scroll to position [92, 0]
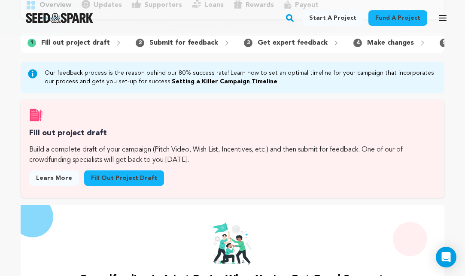
click at [123, 170] on link "Fill out project draft" at bounding box center [124, 177] width 80 height 15
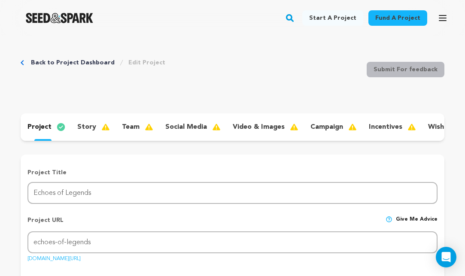
click at [89, 123] on p "story" at bounding box center [86, 127] width 19 height 10
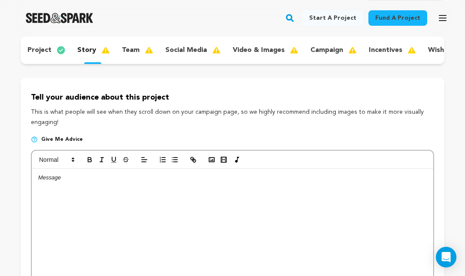
scroll to position [181, 0]
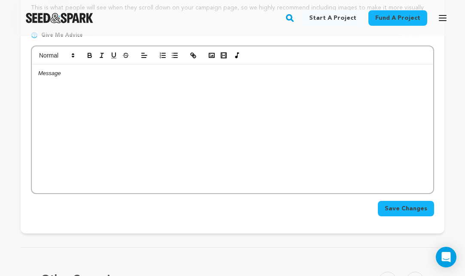
click at [237, 81] on div at bounding box center [232, 128] width 401 height 129
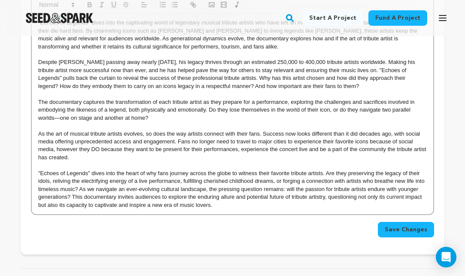
scroll to position [232, 0]
click at [410, 225] on span "Save Changes" at bounding box center [405, 229] width 42 height 9
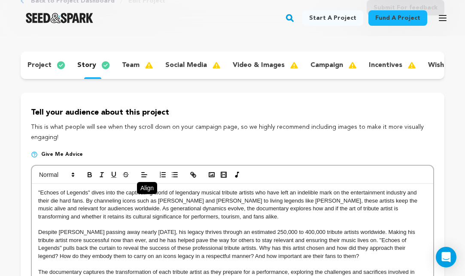
scroll to position [63, 0]
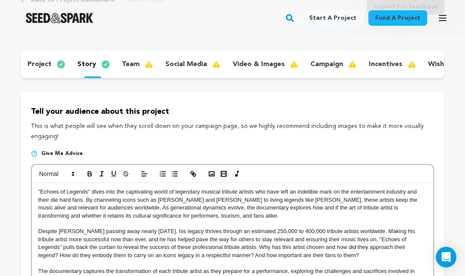
click at [135, 63] on p "team" at bounding box center [131, 64] width 18 height 10
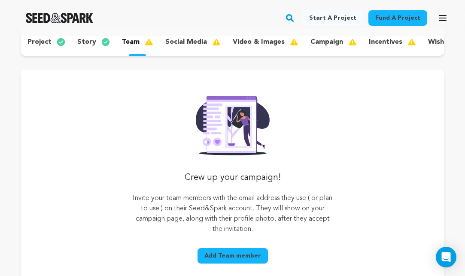
scroll to position [129, 0]
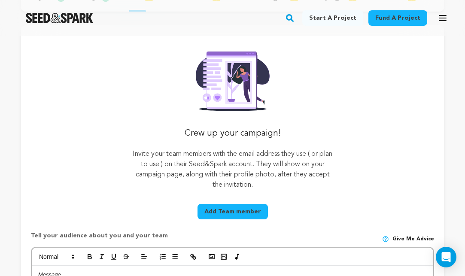
click at [232, 210] on button "Add Team member" at bounding box center [232, 211] width 70 height 15
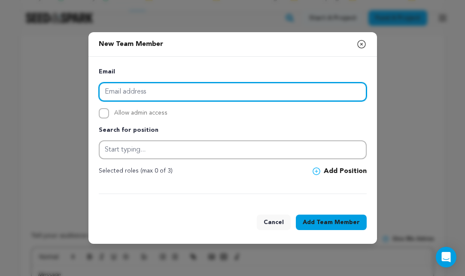
click at [140, 91] on input "email" at bounding box center [233, 91] width 268 height 19
type input "shanrakehl@gmail.com"
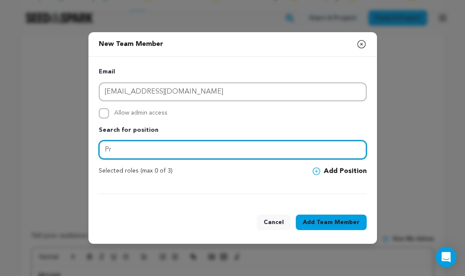
type input "P"
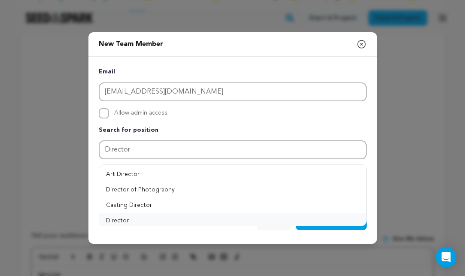
click at [126, 217] on button "Director" at bounding box center [232, 220] width 267 height 15
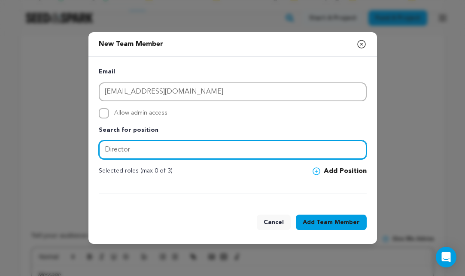
click at [156, 151] on input "Director" at bounding box center [233, 149] width 268 height 19
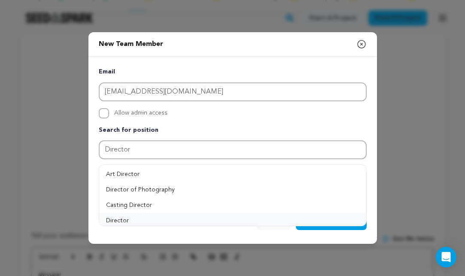
click at [121, 217] on button "Director" at bounding box center [232, 220] width 267 height 15
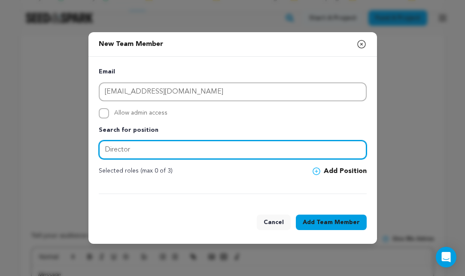
click at [144, 152] on input "Director" at bounding box center [233, 149] width 268 height 19
click at [171, 151] on input "Director, Producer" at bounding box center [233, 149] width 268 height 19
drag, startPoint x: 163, startPoint y: 145, endPoint x: 130, endPoint y: 144, distance: 33.1
click at [130, 145] on input "Director, Producer" at bounding box center [233, 149] width 268 height 19
type input "Director"
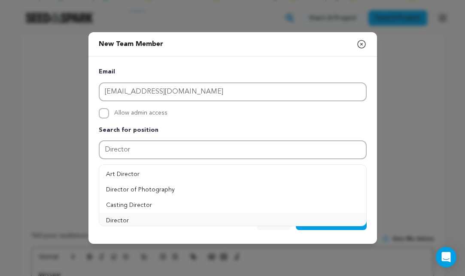
click at [116, 217] on button "Director" at bounding box center [232, 220] width 267 height 15
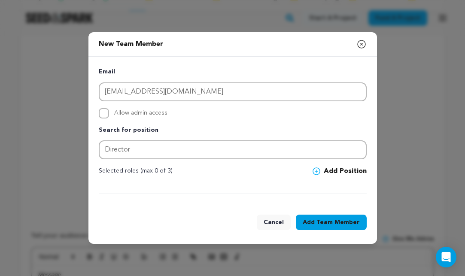
click at [318, 170] on icon at bounding box center [316, 171] width 8 height 8
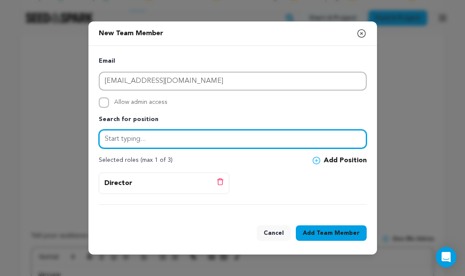
click at [181, 139] on input "text" at bounding box center [233, 139] width 268 height 19
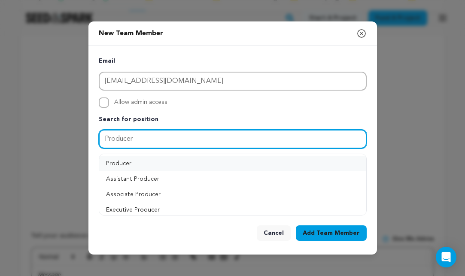
type input "Producer"
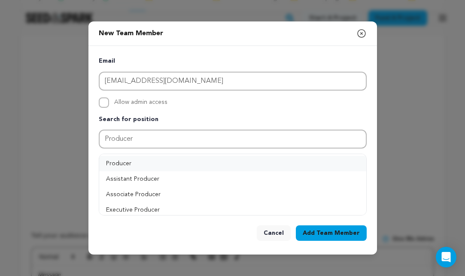
click at [174, 162] on button "Producer" at bounding box center [232, 163] width 267 height 15
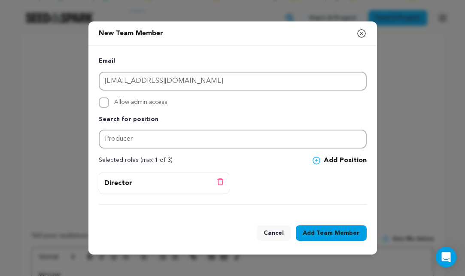
click at [330, 161] on button "Add Position" at bounding box center [339, 160] width 54 height 10
click at [348, 229] on span "Team Member" at bounding box center [337, 233] width 43 height 9
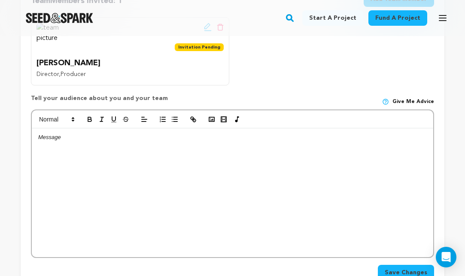
scroll to position [244, 0]
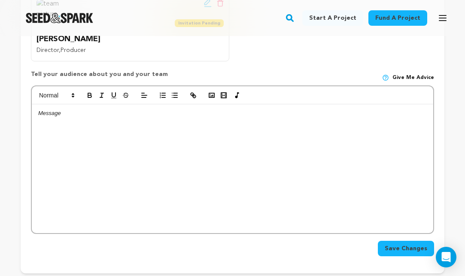
click at [224, 128] on div at bounding box center [232, 168] width 401 height 129
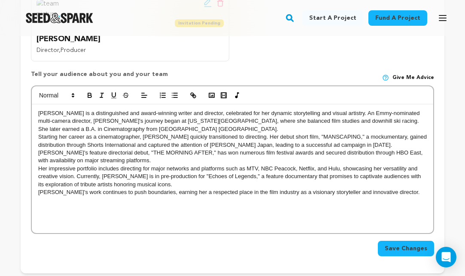
click at [217, 129] on p "Shanra J. Kehl is a distinguished and award-winning writer and director, celebr…" at bounding box center [232, 121] width 388 height 24
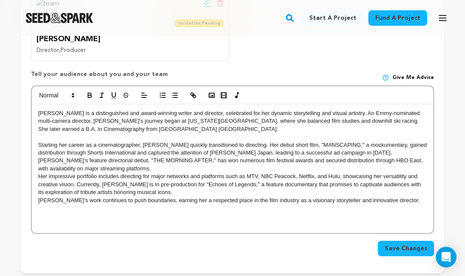
click at [148, 165] on p "Starting her career as a cinematographer, Shanra quickly transitioned to direct…" at bounding box center [232, 157] width 388 height 32
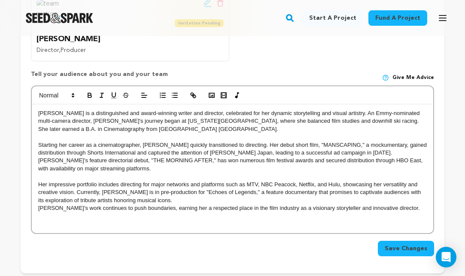
click at [183, 198] on p "Her impressive portfolio includes directing for major networks and platforms su…" at bounding box center [232, 193] width 388 height 24
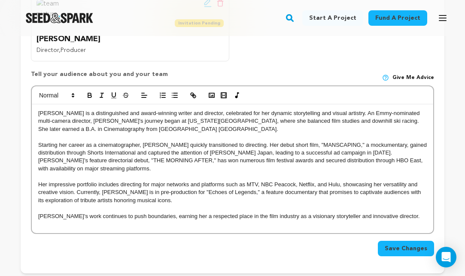
click at [403, 245] on span "Save Changes" at bounding box center [405, 248] width 42 height 9
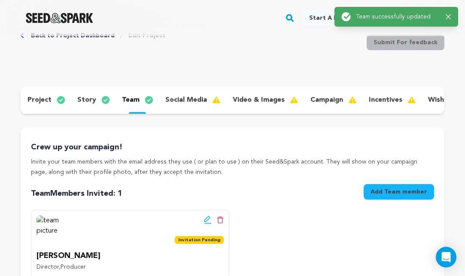
scroll to position [35, 0]
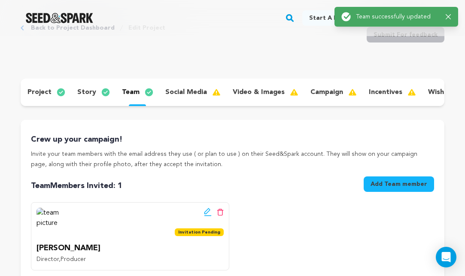
click at [206, 212] on icon at bounding box center [207, 211] width 6 height 6
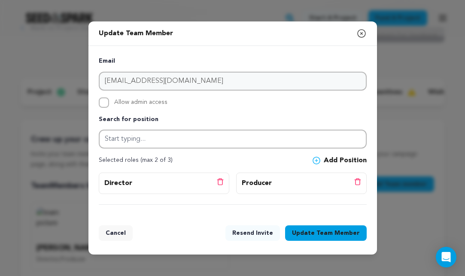
click at [117, 228] on button "Cancel" at bounding box center [116, 232] width 34 height 15
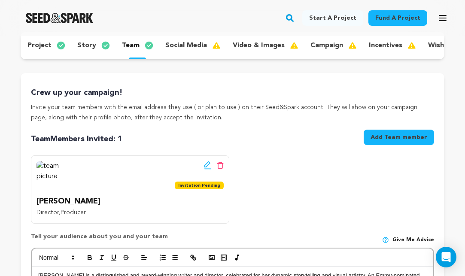
scroll to position [23, 0]
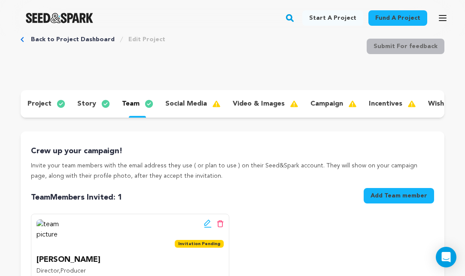
click at [187, 97] on div "social media" at bounding box center [191, 104] width 67 height 14
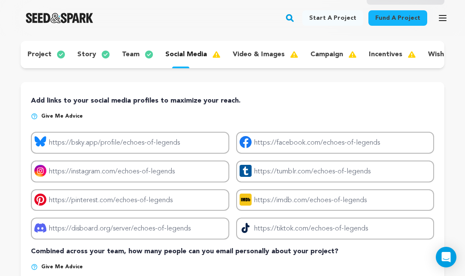
scroll to position [79, 0]
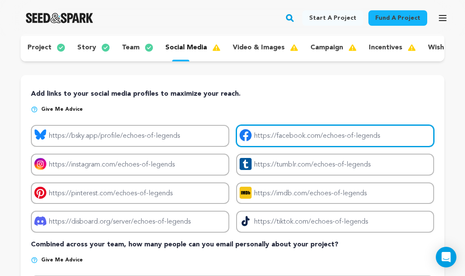
click at [291, 138] on input "Project facebook link" at bounding box center [335, 136] width 198 height 22
paste input "https://www.facebook.com/profile.php?id=61576950415681"
type input "https://www.facebook.com/profile.php?id=61576950415681"
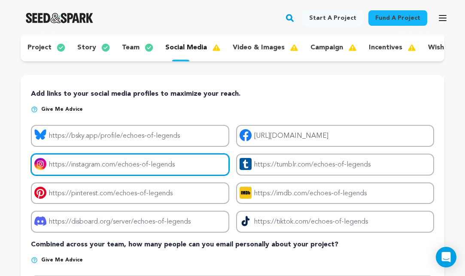
click at [134, 161] on input "Project instagram link" at bounding box center [130, 165] width 198 height 22
drag, startPoint x: 185, startPoint y: 162, endPoint x: 46, endPoint y: 154, distance: 138.4
click at [46, 154] on input "Project instagram link" at bounding box center [130, 165] width 198 height 22
paste input "https://www.instagram.com/theechoesoflegends"
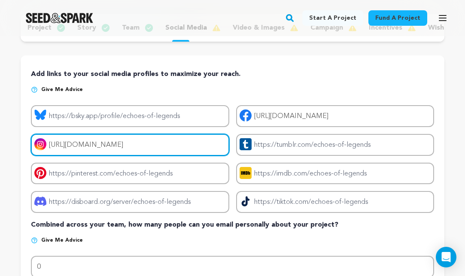
scroll to position [101, 0]
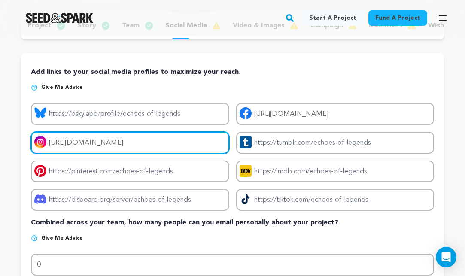
type input "https://www.instagram.com/theechoesoflegends"
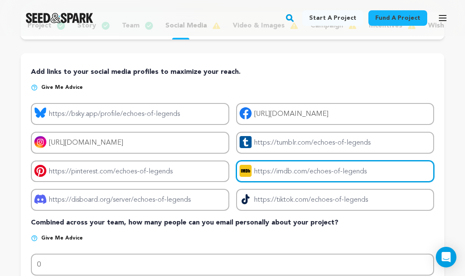
click at [277, 170] on input "Project imdb link" at bounding box center [335, 171] width 198 height 22
paste input "https://www.imdb.com/title/tt37677559/?ref_=fn_all_ttl_1"
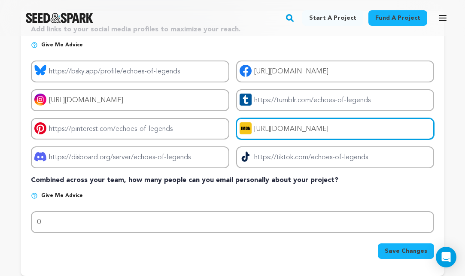
scroll to position [160, 0]
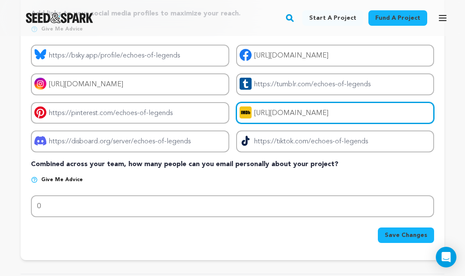
type input "https://www.imdb.com/title/tt37677559/?ref_=fn_all_ttl_1"
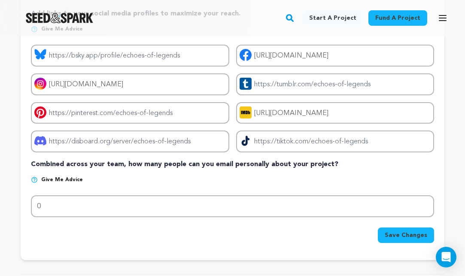
click at [33, 179] on img at bounding box center [34, 179] width 7 height 7
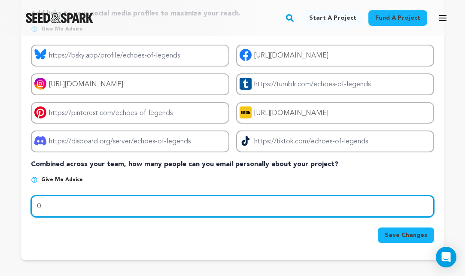
click at [66, 203] on input "0" at bounding box center [232, 206] width 403 height 22
type input "500"
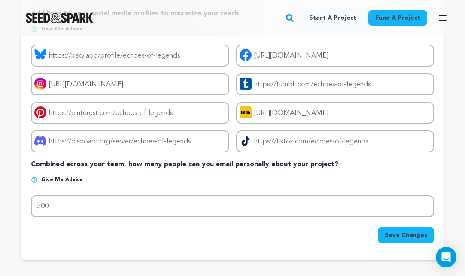
click at [236, 231] on div "Save Changes" at bounding box center [232, 234] width 403 height 15
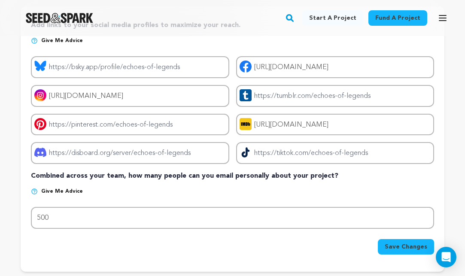
scroll to position [147, 0]
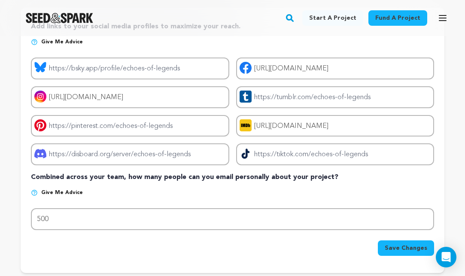
click at [394, 248] on span "Save Changes" at bounding box center [405, 248] width 42 height 9
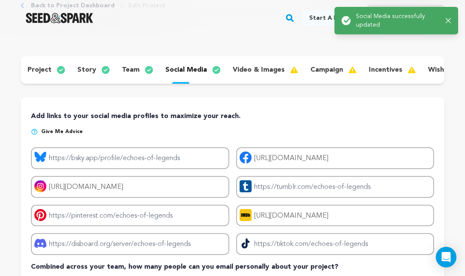
scroll to position [86, 0]
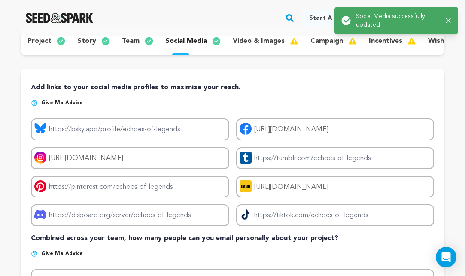
click at [266, 39] on p "video & images" at bounding box center [259, 41] width 52 height 10
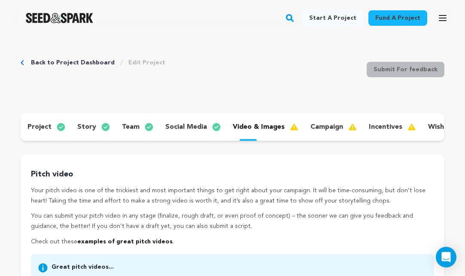
click at [327, 122] on p "campaign" at bounding box center [326, 127] width 33 height 10
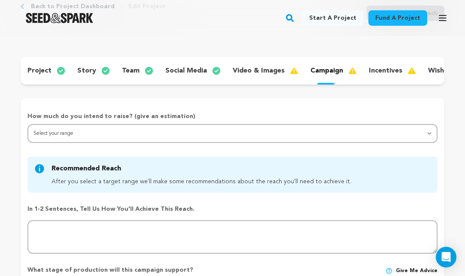
scroll to position [57, 0]
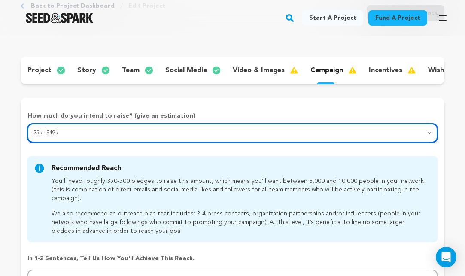
select select "5"
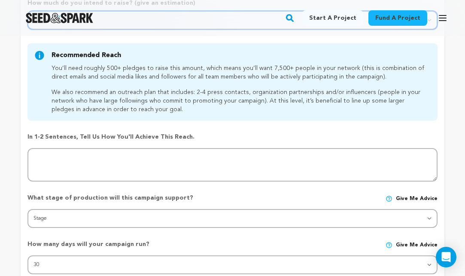
scroll to position [170, 0]
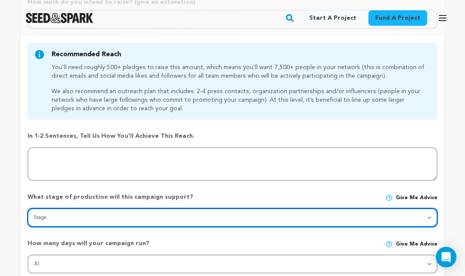
select select "1403"
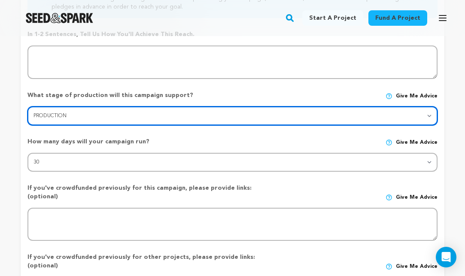
scroll to position [273, 0]
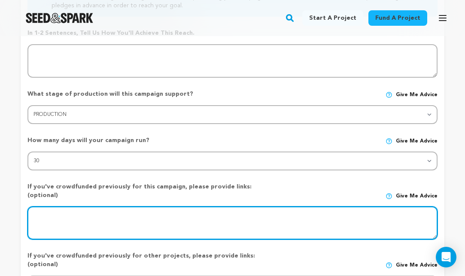
click at [162, 215] on textarea at bounding box center [232, 222] width 410 height 33
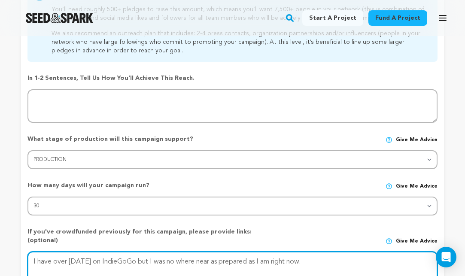
type textarea "I have over 14 years ago on IndieGoGo but I was no where near as prepared as I …"
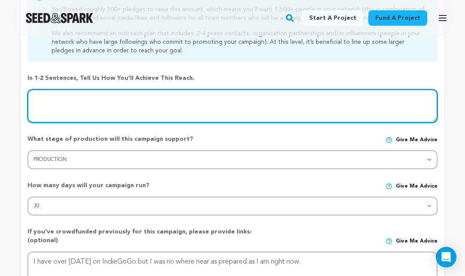
click at [105, 97] on textarea at bounding box center [232, 105] width 410 height 33
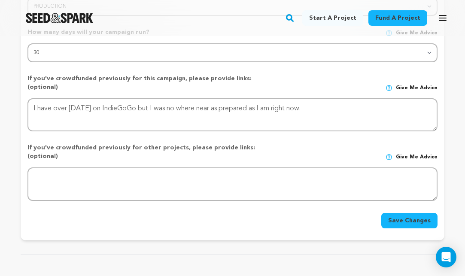
scroll to position [395, 0]
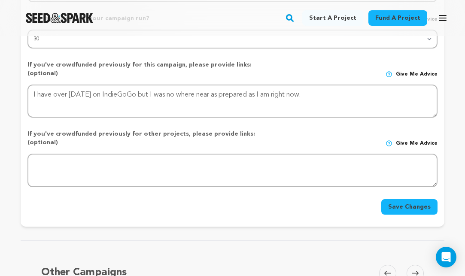
type textarea "I believe with my contacts, the supportive community I am in and through the fi…"
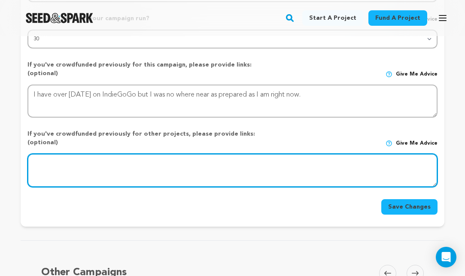
click at [118, 154] on textarea at bounding box center [232, 170] width 410 height 33
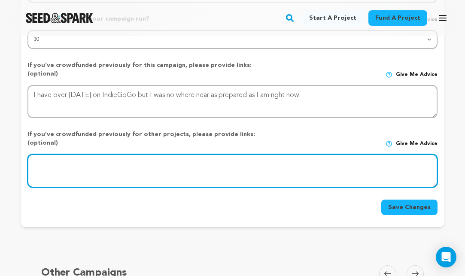
scroll to position [395, 0]
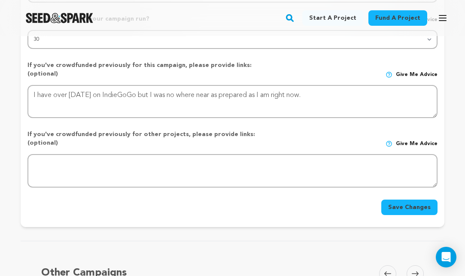
click at [401, 200] on button "Save Changes" at bounding box center [409, 207] width 56 height 15
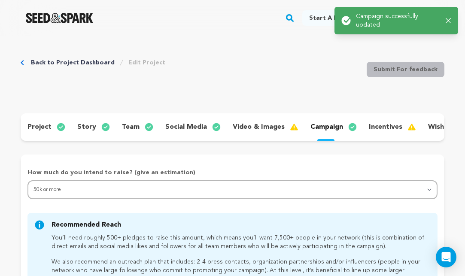
scroll to position [0, 0]
click at [275, 126] on p "video & images" at bounding box center [259, 127] width 52 height 10
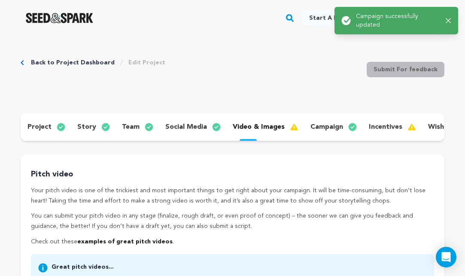
click at [397, 128] on div "incentives" at bounding box center [391, 127] width 59 height 14
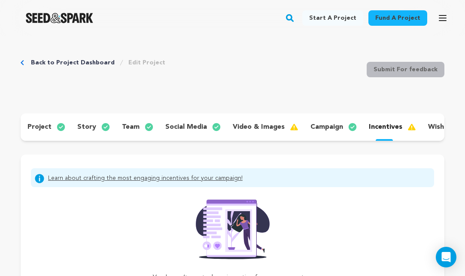
click at [40, 132] on div "project" at bounding box center [46, 127] width 50 height 14
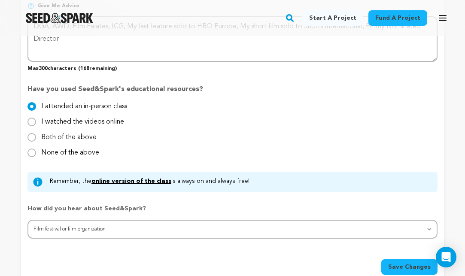
scroll to position [874, 0]
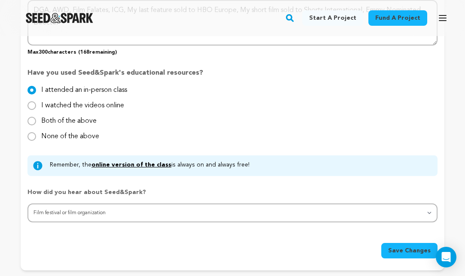
click at [117, 162] on link "online version of the class" at bounding box center [131, 165] width 80 height 6
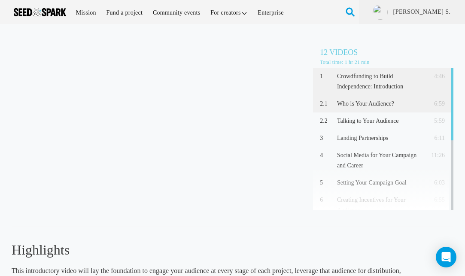
click at [369, 108] on p "Who is Your Audience?" at bounding box center [381, 104] width 88 height 10
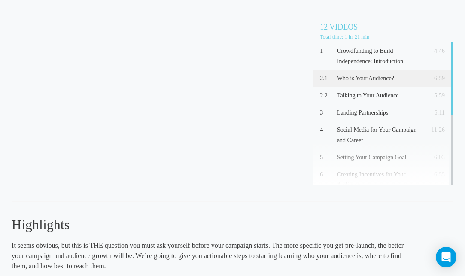
scroll to position [25, 0]
click at [359, 101] on div "2.2 Talking to Your Audience 5:59" at bounding box center [383, 96] width 140 height 17
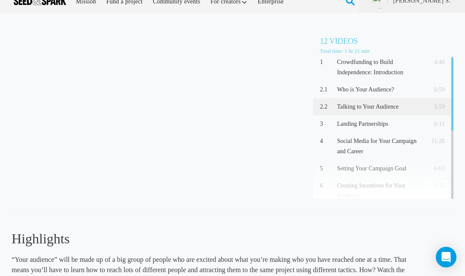
scroll to position [9, 0]
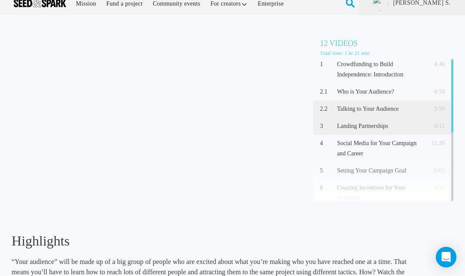
click at [360, 125] on p "Landing Partnerships" at bounding box center [381, 126] width 88 height 10
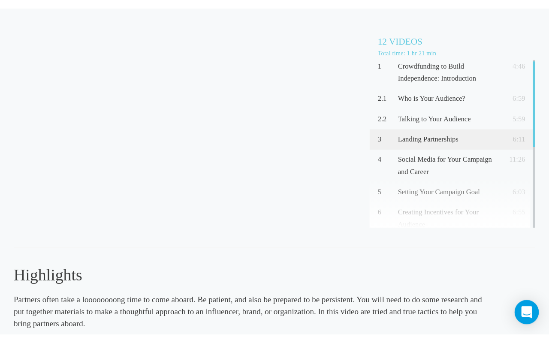
scroll to position [25, 0]
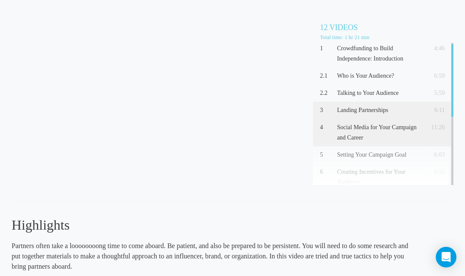
click at [372, 134] on p "Social Media for Your Campaign and Career" at bounding box center [381, 132] width 88 height 21
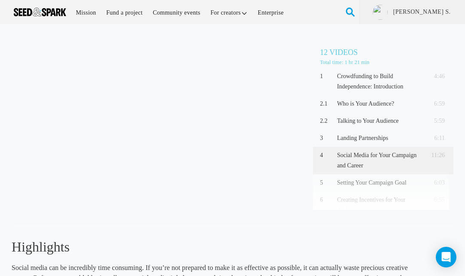
scroll to position [0, 0]
